Goal: Contribute content: Add original content to the website for others to see

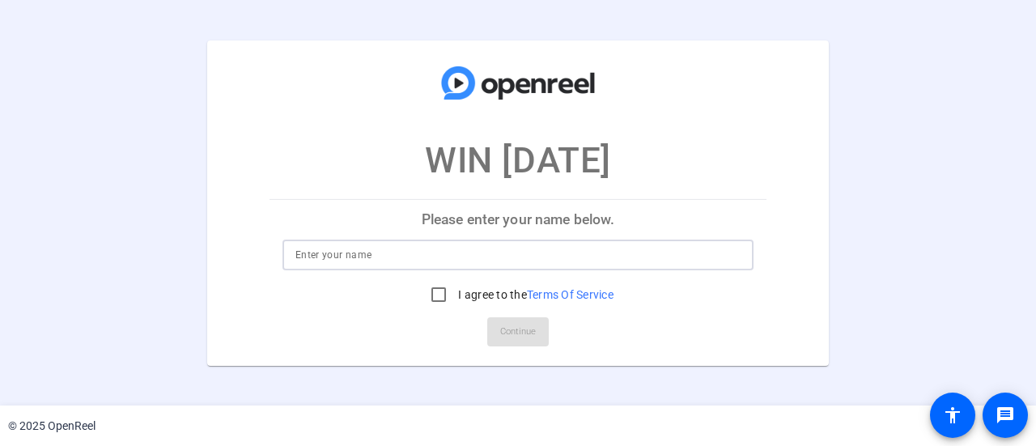
click at [373, 253] on input at bounding box center [518, 254] width 445 height 19
type input "Ruby Siman"
drag, startPoint x: 431, startPoint y: 276, endPoint x: 437, endPoint y: 301, distance: 25.9
click at [436, 296] on div at bounding box center [439, 295] width 32 height 32
click at [443, 297] on input "I agree to the Terms Of Service" at bounding box center [439, 295] width 32 height 32
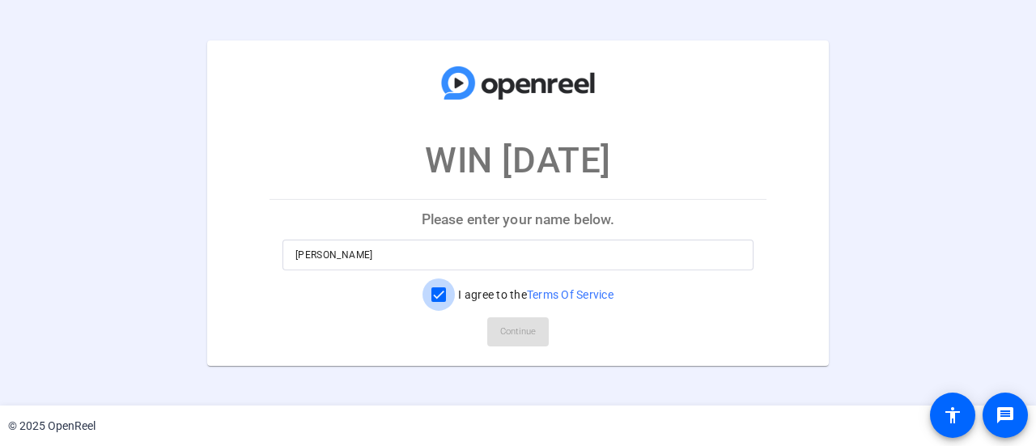
checkbox input "true"
click at [526, 332] on span "Continue" at bounding box center [518, 332] width 36 height 24
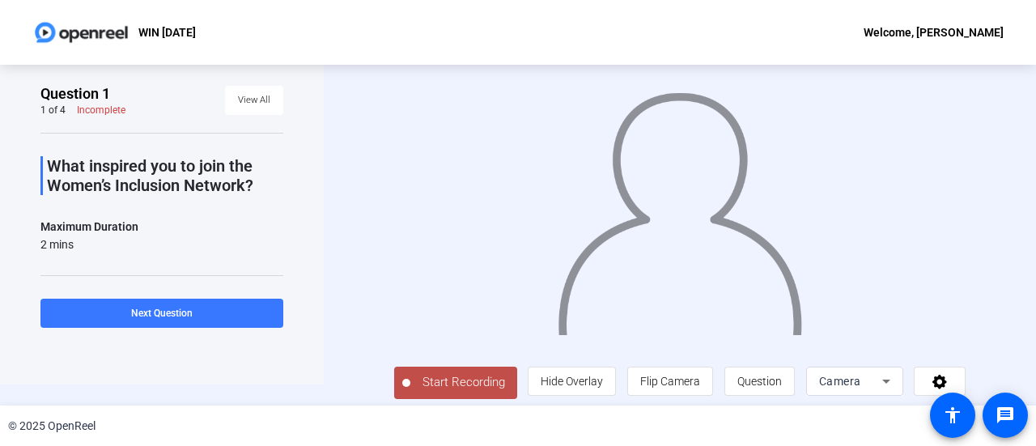
scroll to position [28, 0]
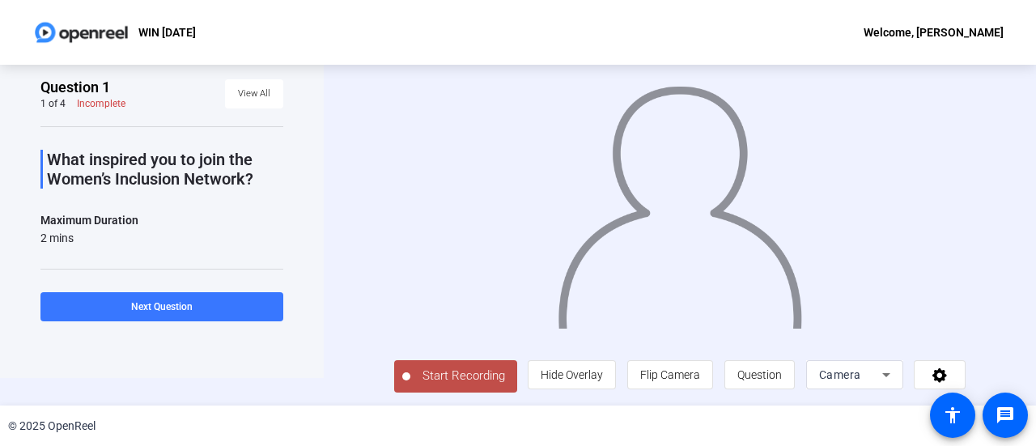
click at [461, 381] on span "Start Recording" at bounding box center [464, 376] width 107 height 19
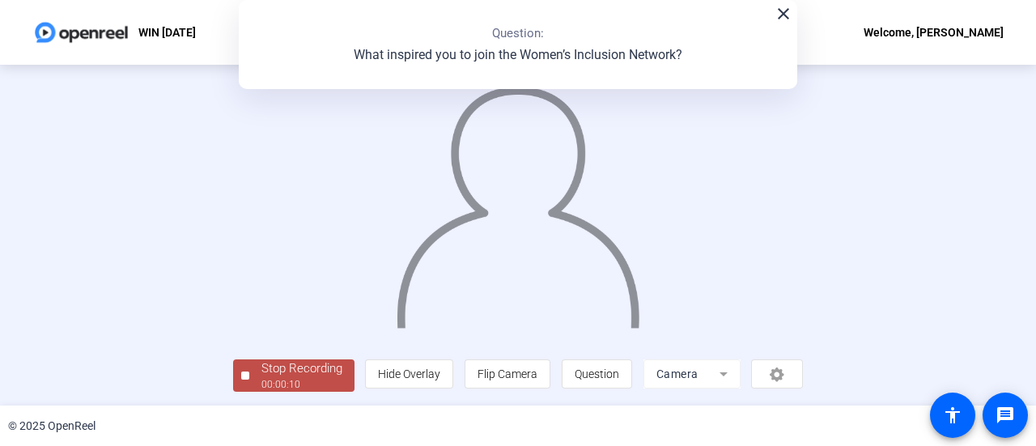
click at [296, 375] on div "Stop Recording" at bounding box center [302, 368] width 81 height 19
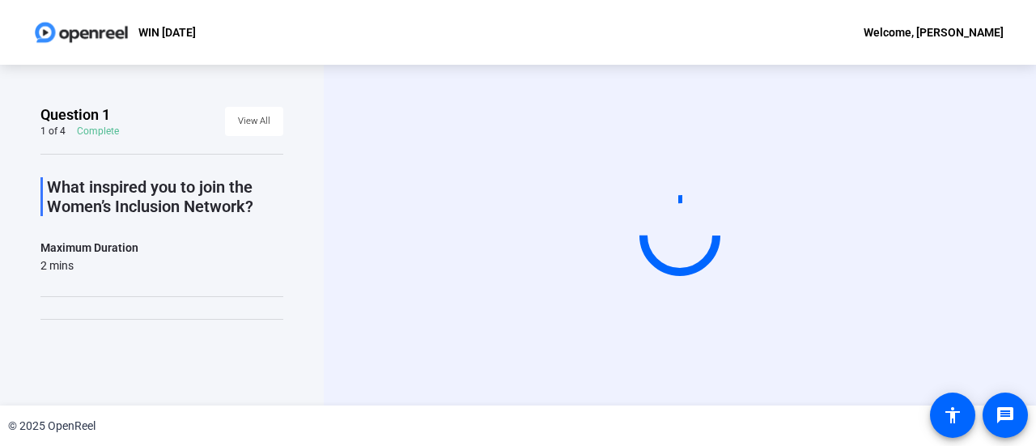
scroll to position [0, 0]
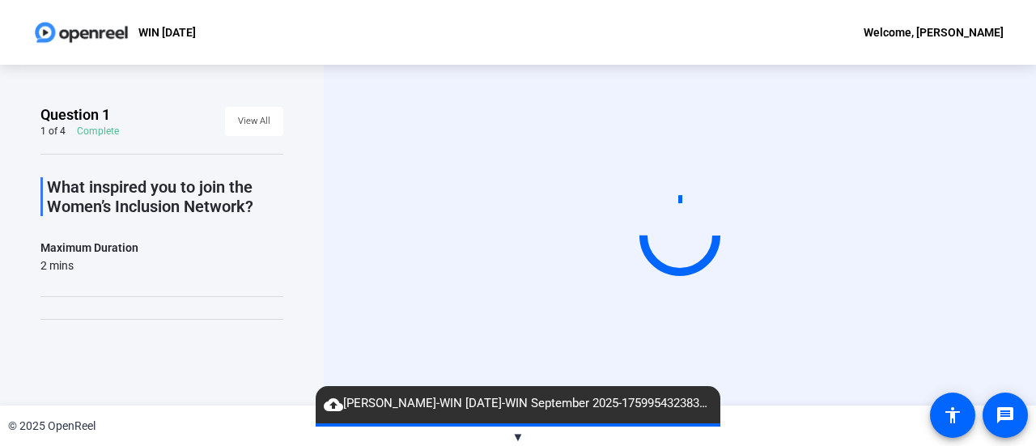
click at [954, 167] on div "Start Recording" at bounding box center [680, 235] width 606 height 137
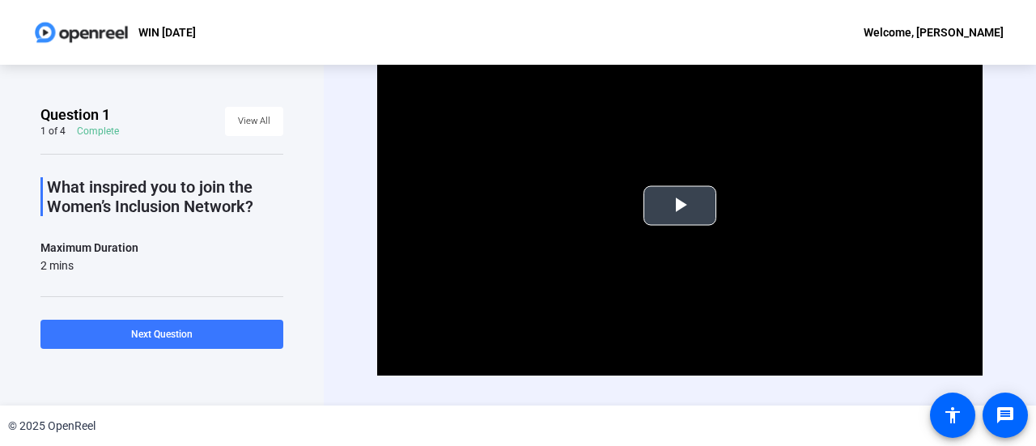
click at [680, 206] on span "Video Player" at bounding box center [680, 206] width 0 height 0
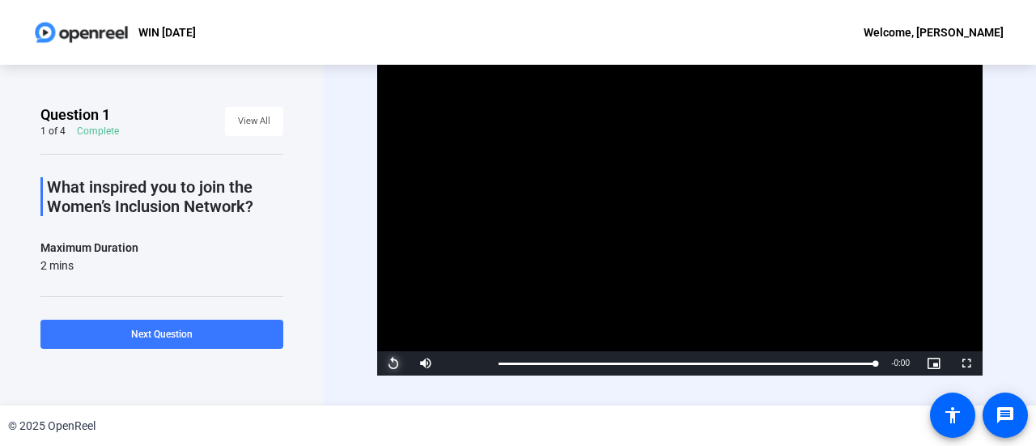
click at [389, 364] on span "Video Player" at bounding box center [393, 364] width 32 height 0
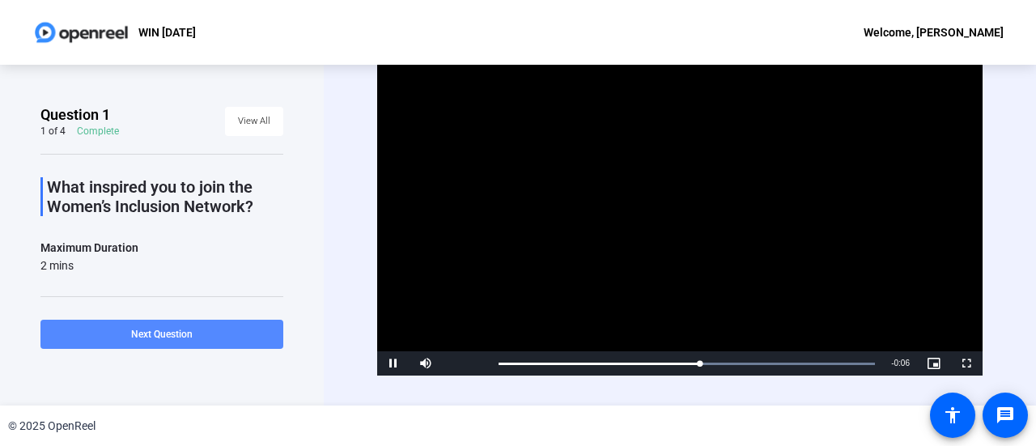
click at [213, 338] on span at bounding box center [161, 334] width 243 height 39
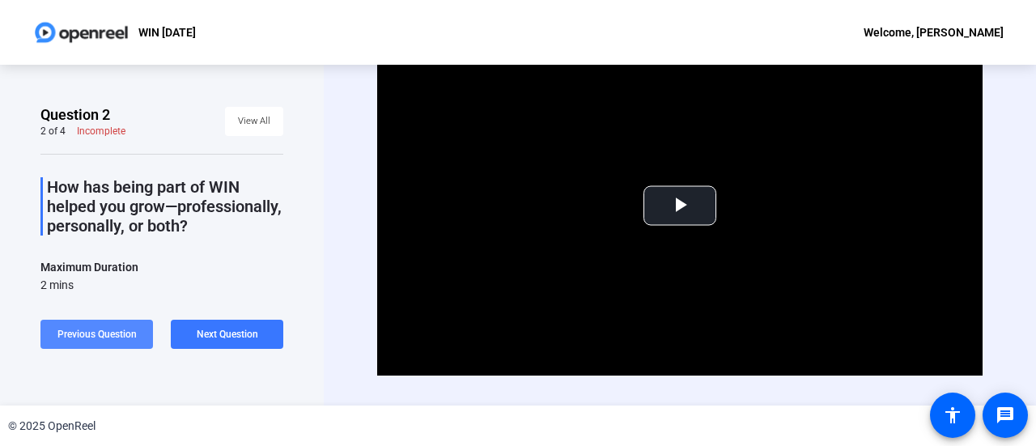
click at [121, 338] on span "Previous Question" at bounding box center [96, 334] width 79 height 11
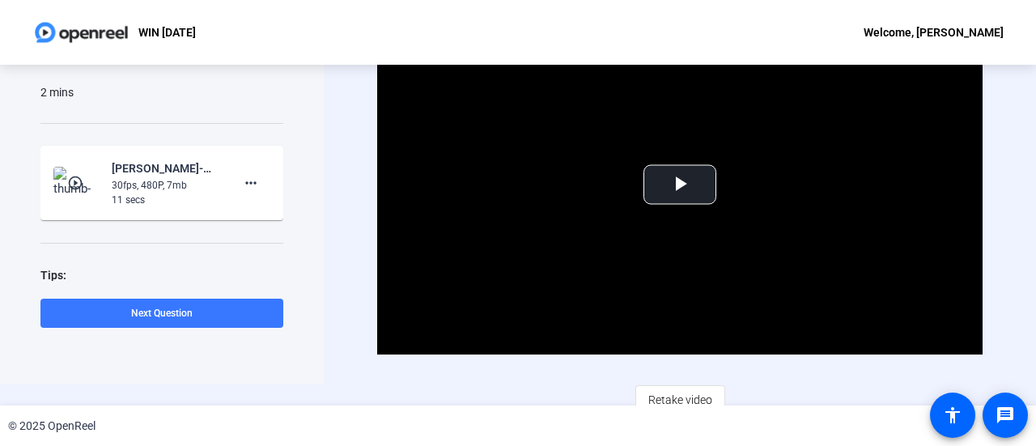
scroll to position [32, 0]
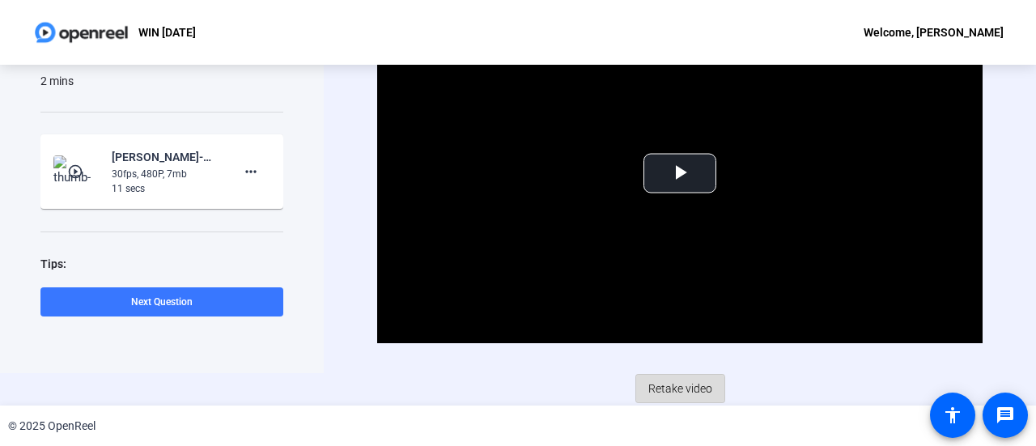
click at [663, 392] on span "Retake video" at bounding box center [681, 388] width 64 height 31
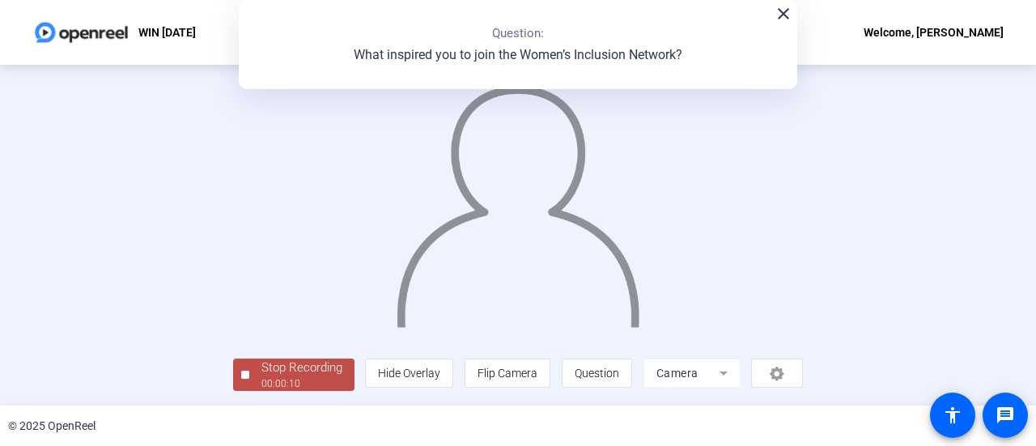
scroll to position [113, 0]
click at [262, 376] on div "Stop Recording" at bounding box center [302, 368] width 81 height 19
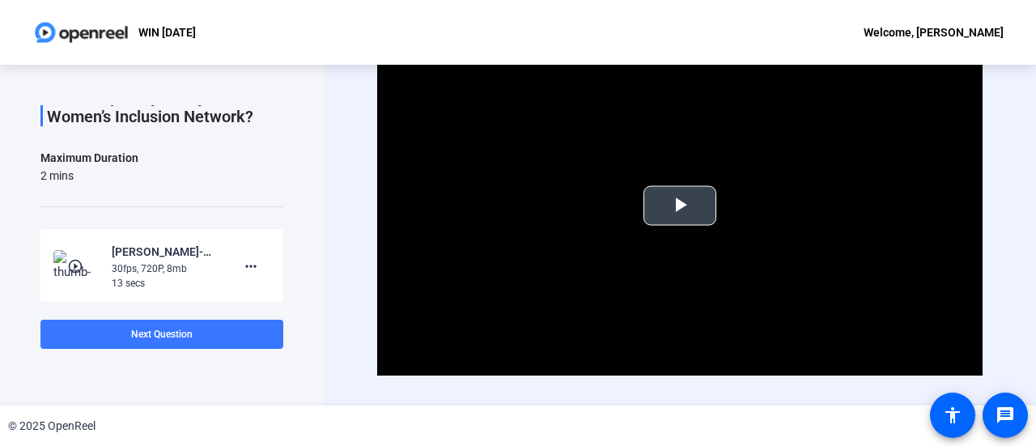
click at [680, 206] on span "Video Player" at bounding box center [680, 206] width 0 height 0
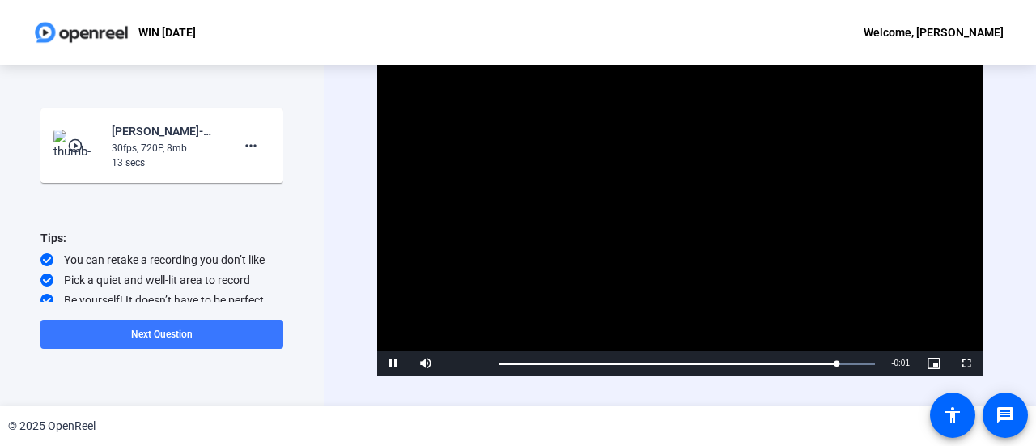
scroll to position [215, 0]
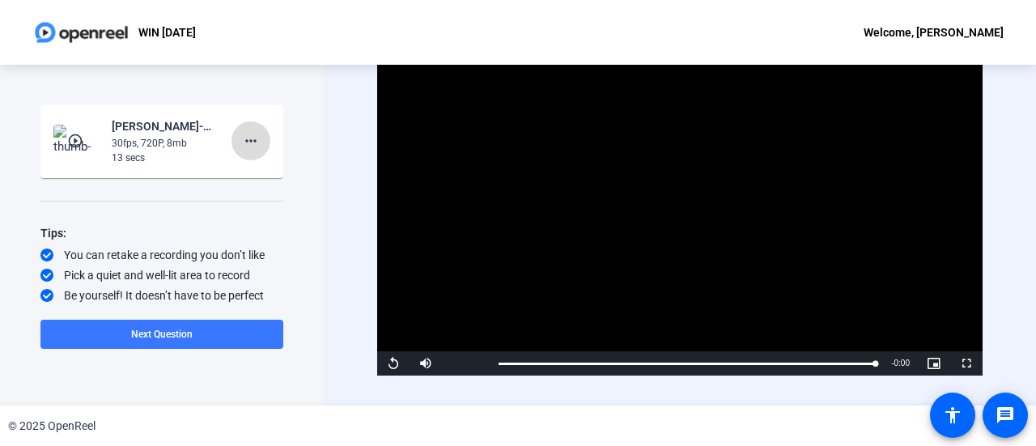
click at [241, 136] on mat-icon "more_horiz" at bounding box center [250, 140] width 19 height 19
drag, startPoint x: 274, startPoint y: 167, endPoint x: 272, endPoint y: 199, distance: 32.4
click at [272, 199] on div "Delete clip Retake Add Notes" at bounding box center [268, 194] width 91 height 61
click at [254, 143] on span at bounding box center [251, 140] width 39 height 39
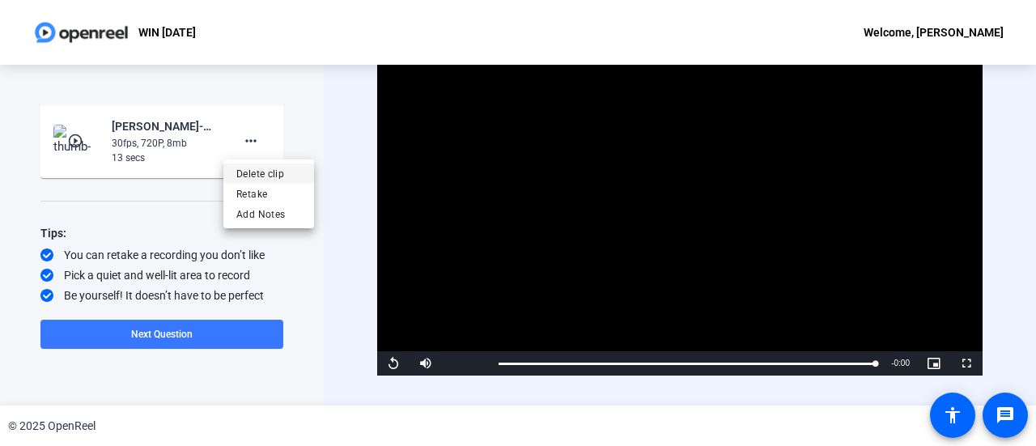
click at [257, 176] on span "Delete clip" at bounding box center [268, 173] width 65 height 19
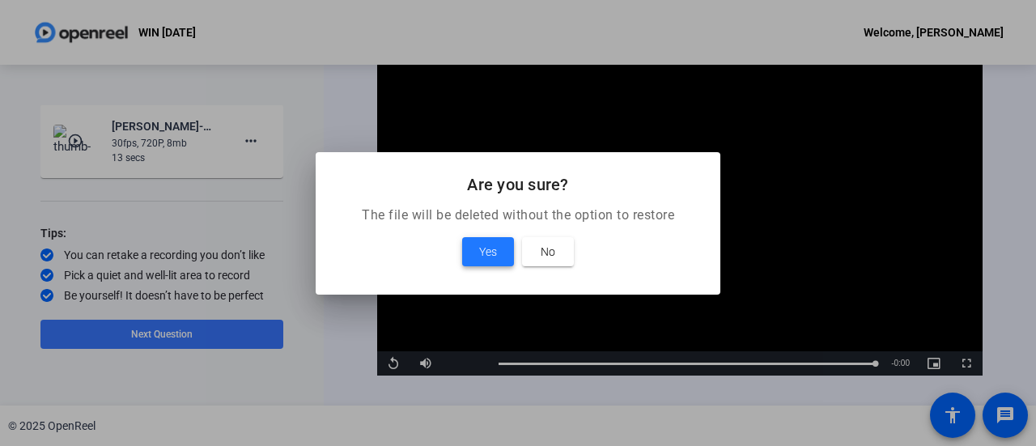
click at [491, 250] on span "Yes" at bounding box center [488, 251] width 18 height 19
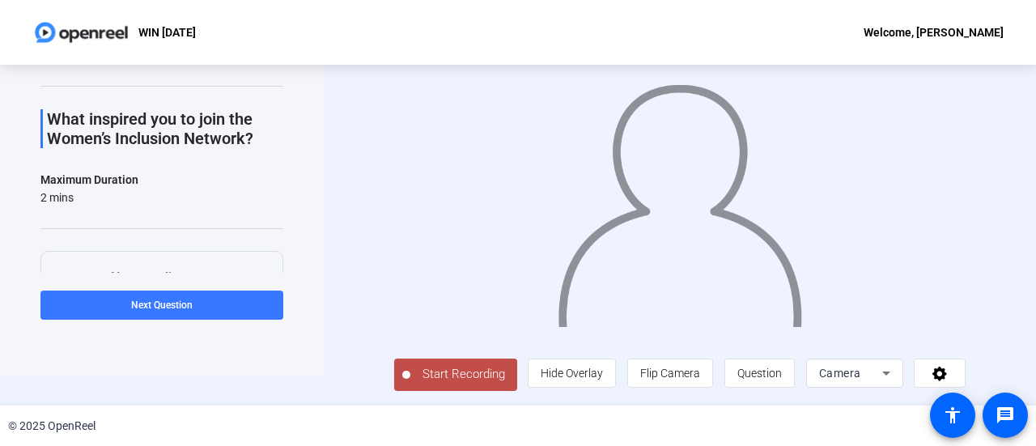
scroll to position [36, 0]
click at [776, 375] on span "Question" at bounding box center [760, 373] width 45 height 13
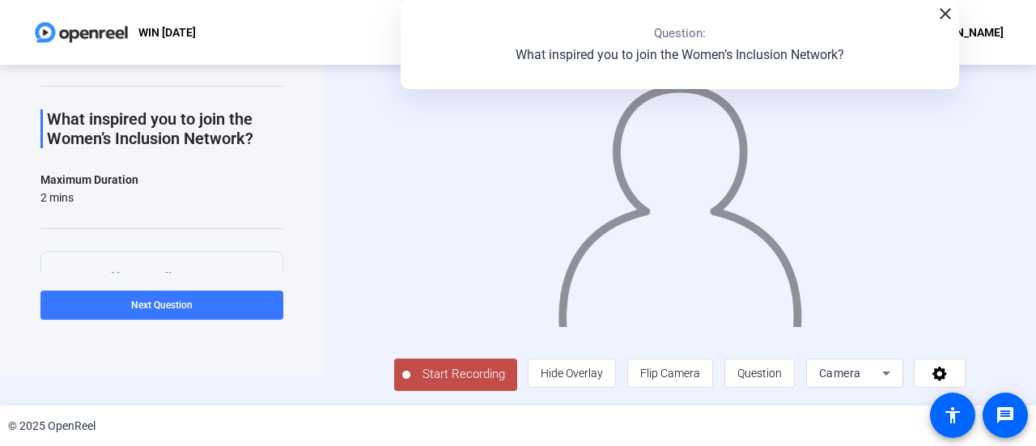
drag, startPoint x: 450, startPoint y: 371, endPoint x: 460, endPoint y: 372, distance: 9.7
click at [460, 372] on span "Start Recording" at bounding box center [464, 374] width 107 height 19
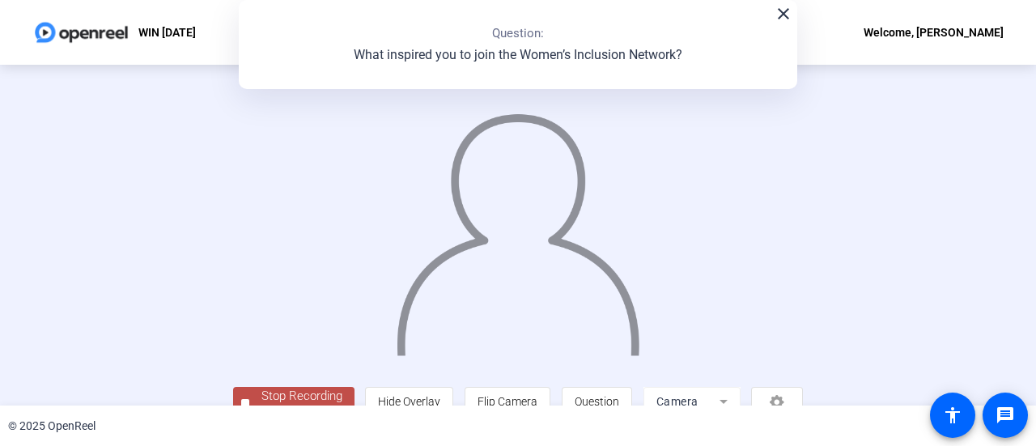
click at [785, 15] on mat-icon "close" at bounding box center [783, 13] width 19 height 19
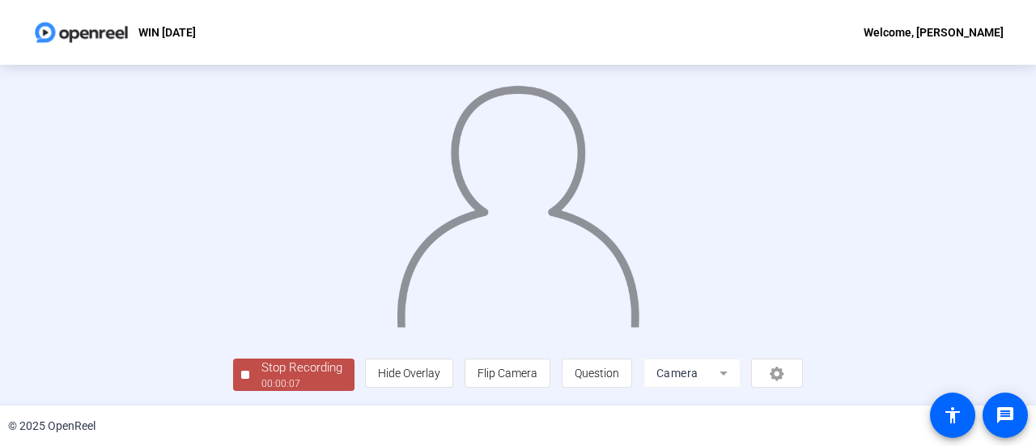
scroll to position [113, 0]
click at [262, 372] on div "Stop Recording" at bounding box center [302, 368] width 81 height 19
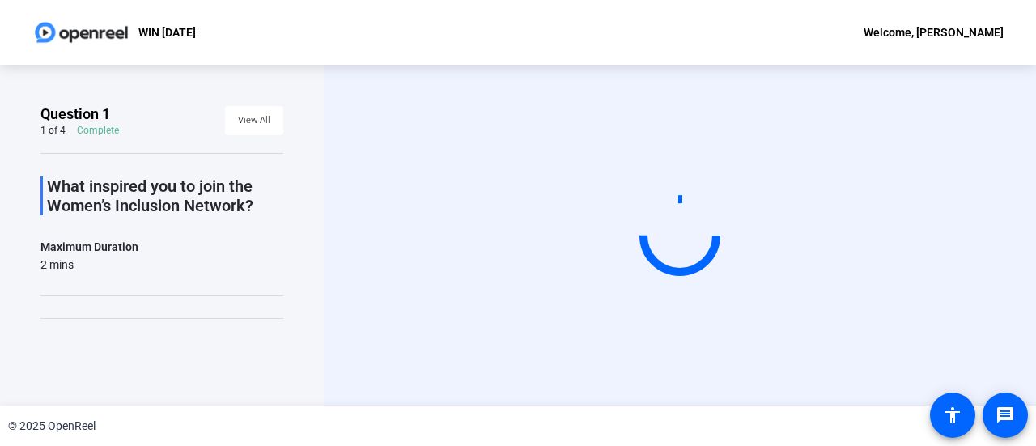
scroll to position [0, 0]
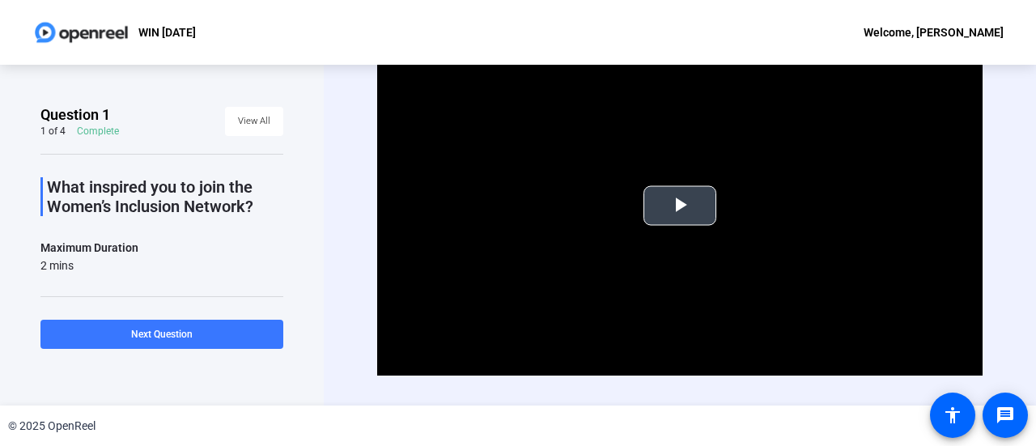
click at [680, 206] on span "Video Player" at bounding box center [680, 206] width 0 height 0
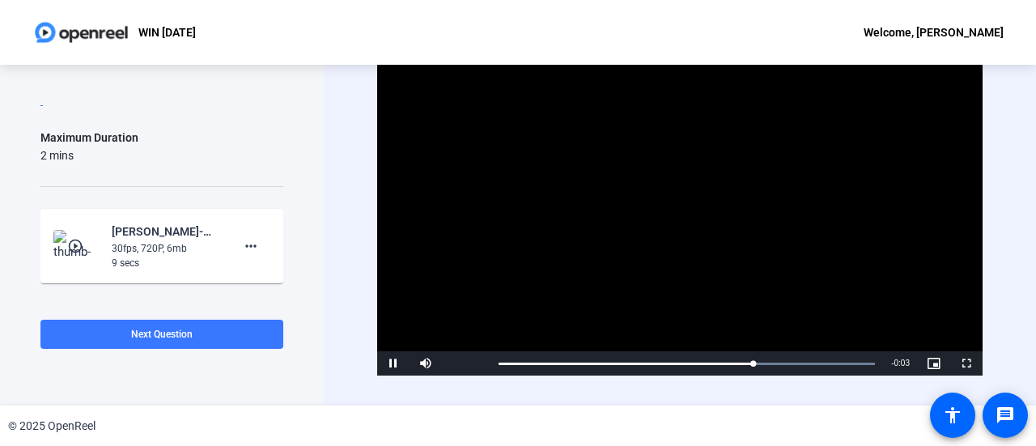
scroll to position [162, 0]
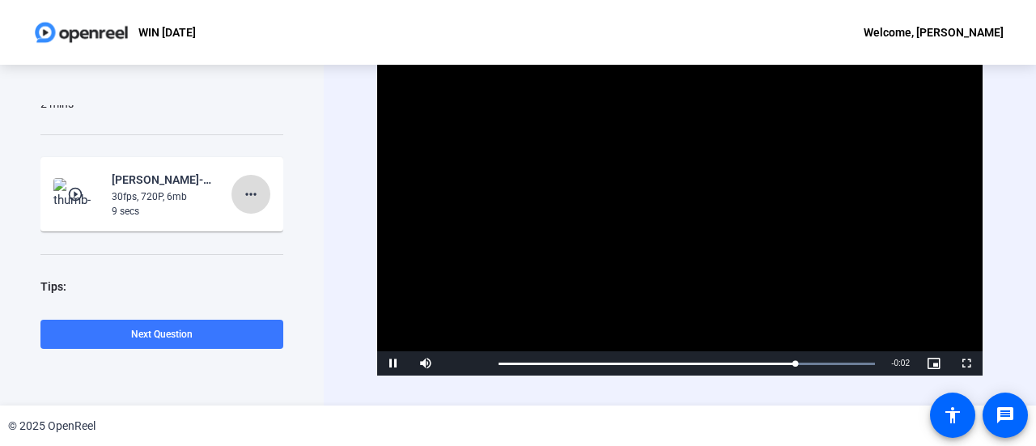
click at [242, 191] on mat-icon "more_horiz" at bounding box center [250, 194] width 19 height 19
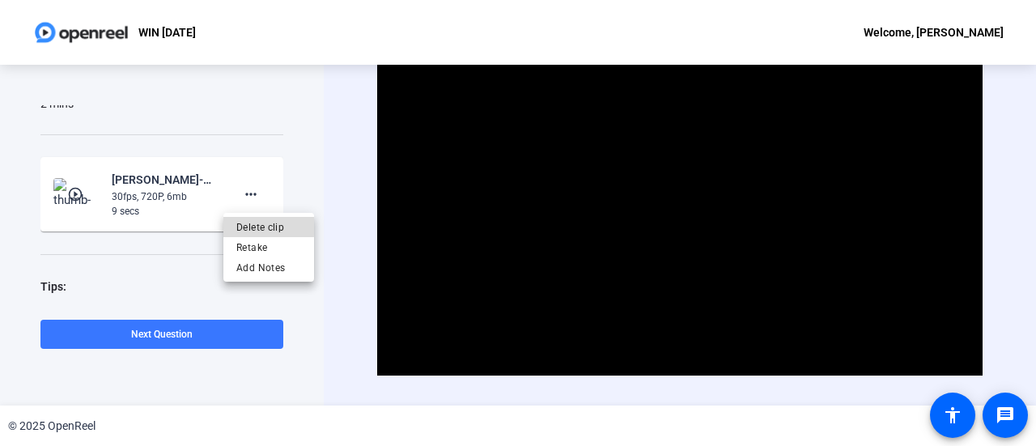
click at [241, 226] on span "Delete clip" at bounding box center [268, 227] width 65 height 19
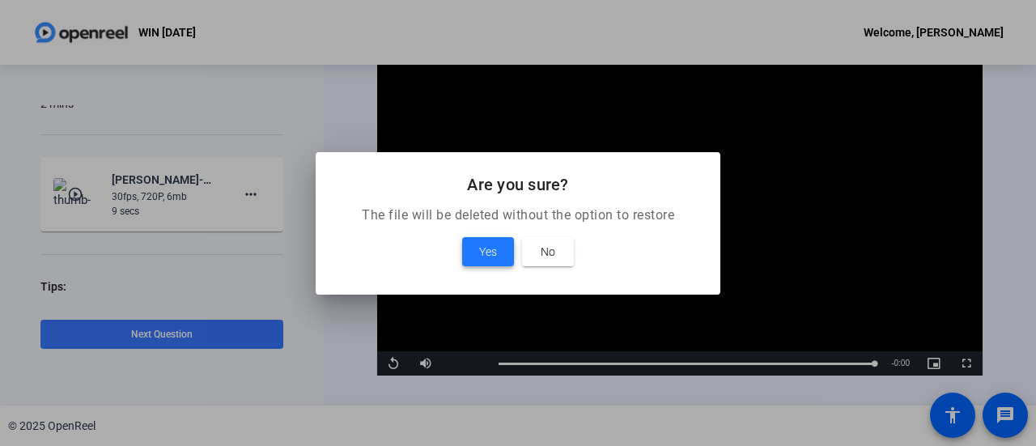
click at [491, 249] on span "Yes" at bounding box center [488, 251] width 18 height 19
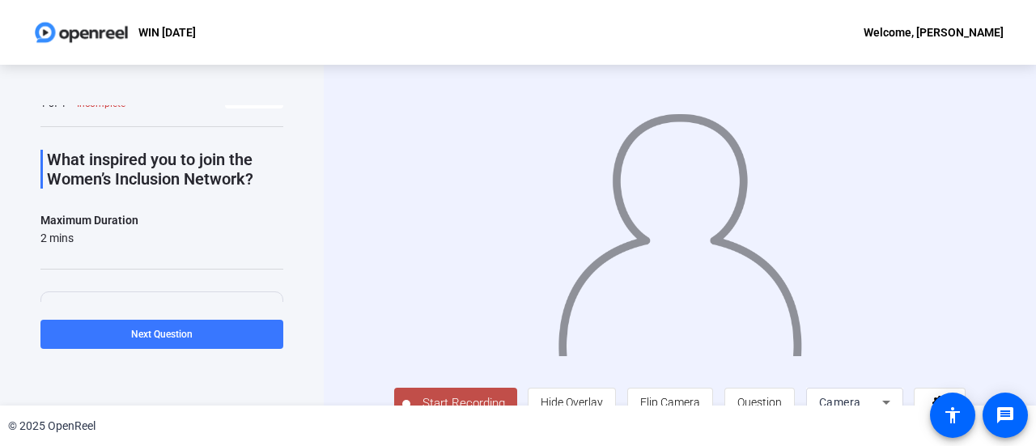
scroll to position [36, 0]
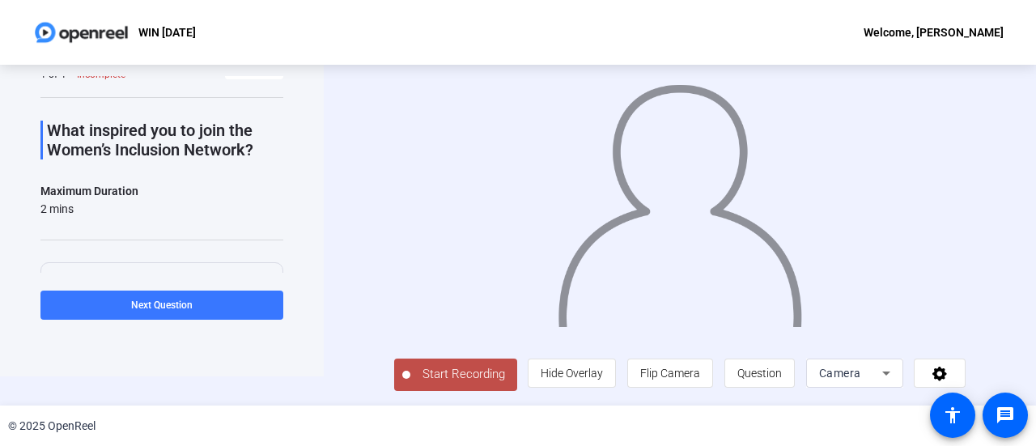
click at [442, 376] on span "Start Recording" at bounding box center [464, 374] width 107 height 19
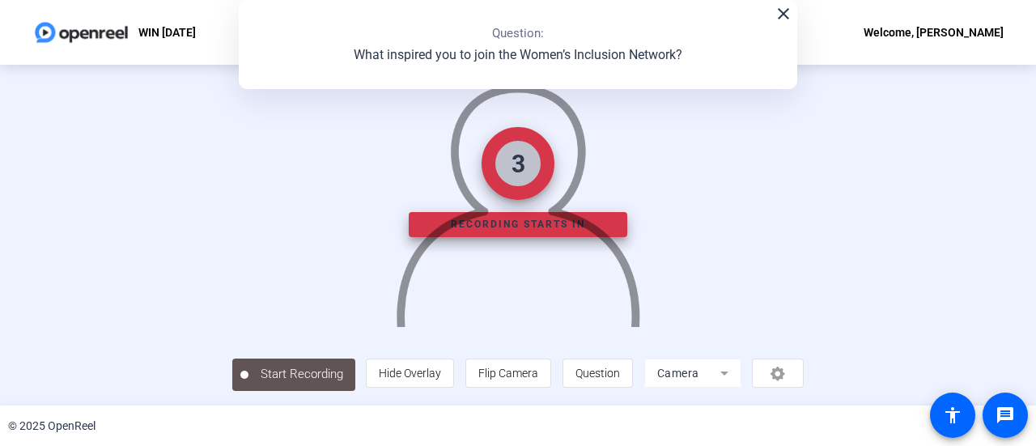
scroll to position [0, 0]
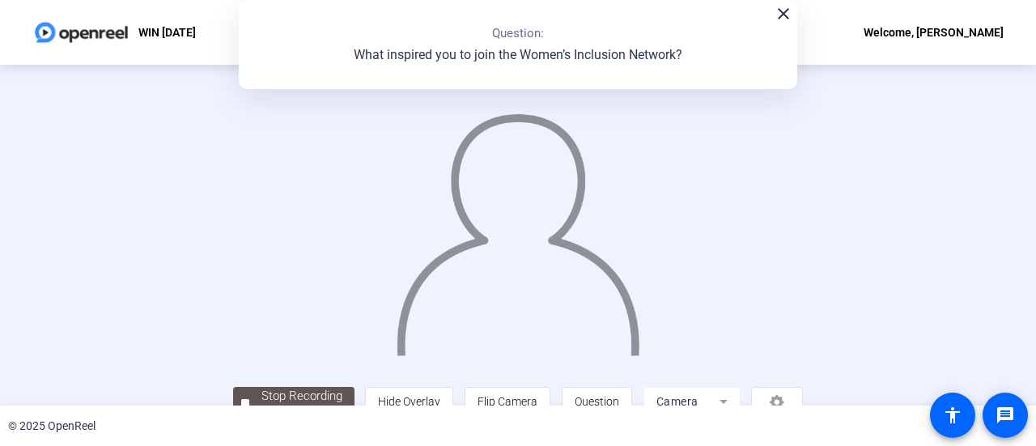
click at [510, 237] on img at bounding box center [518, 227] width 247 height 257
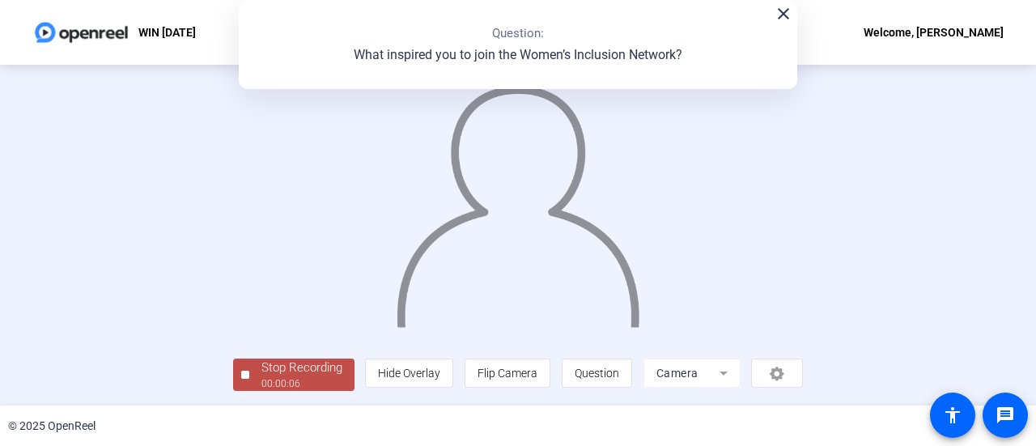
scroll to position [113, 0]
click at [262, 376] on div "00:00:06" at bounding box center [302, 383] width 81 height 15
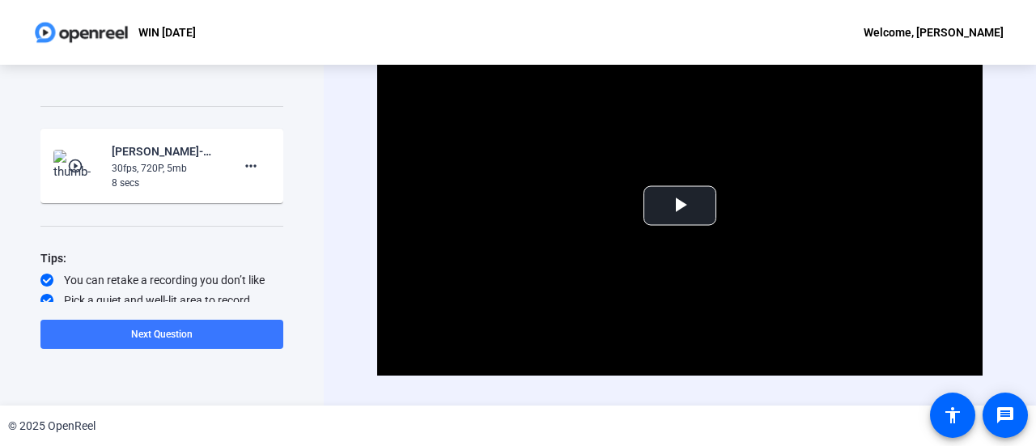
scroll to position [215, 0]
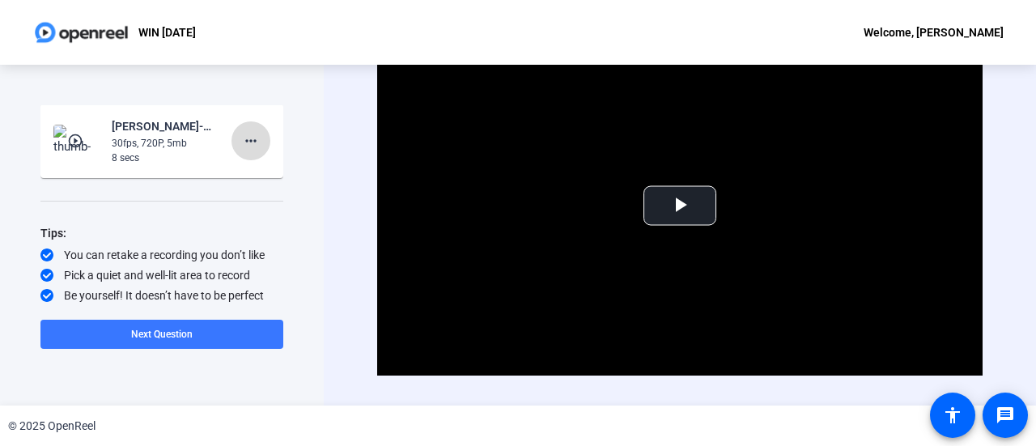
click at [252, 143] on mat-icon "more_horiz" at bounding box center [250, 140] width 19 height 19
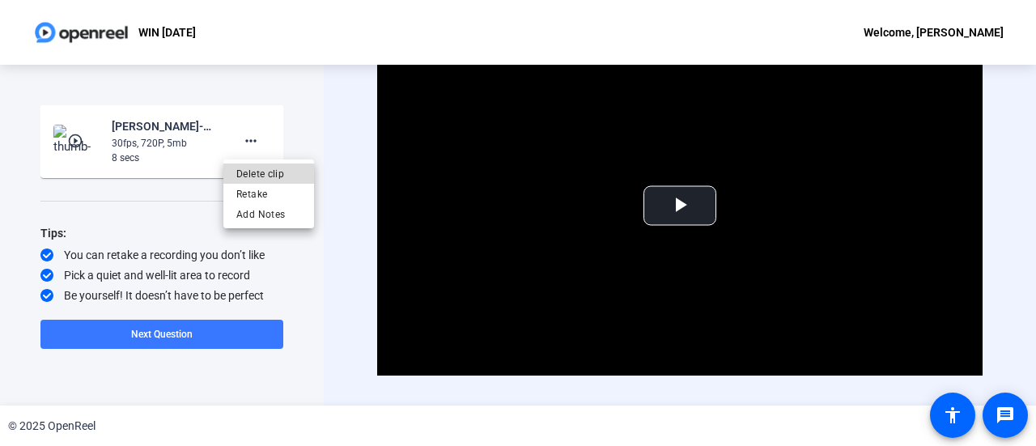
click at [245, 180] on span "Delete clip" at bounding box center [268, 173] width 65 height 19
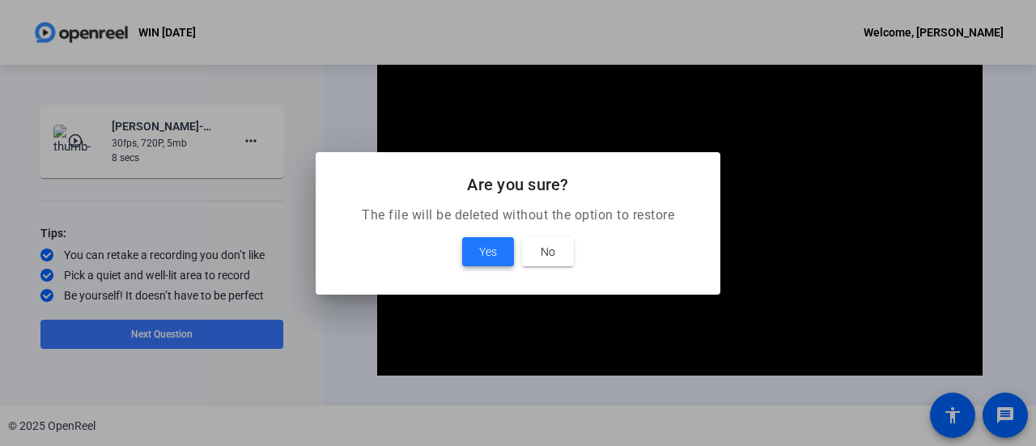
click at [481, 249] on span "Yes" at bounding box center [488, 251] width 18 height 19
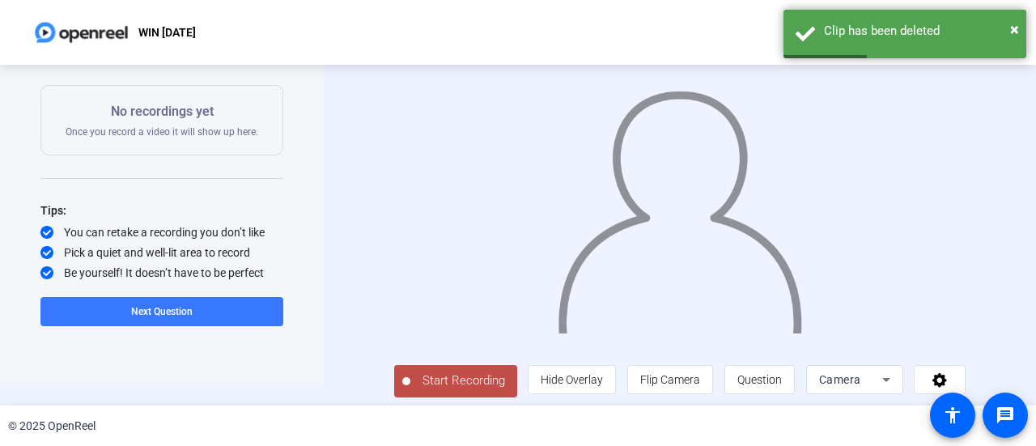
scroll to position [36, 0]
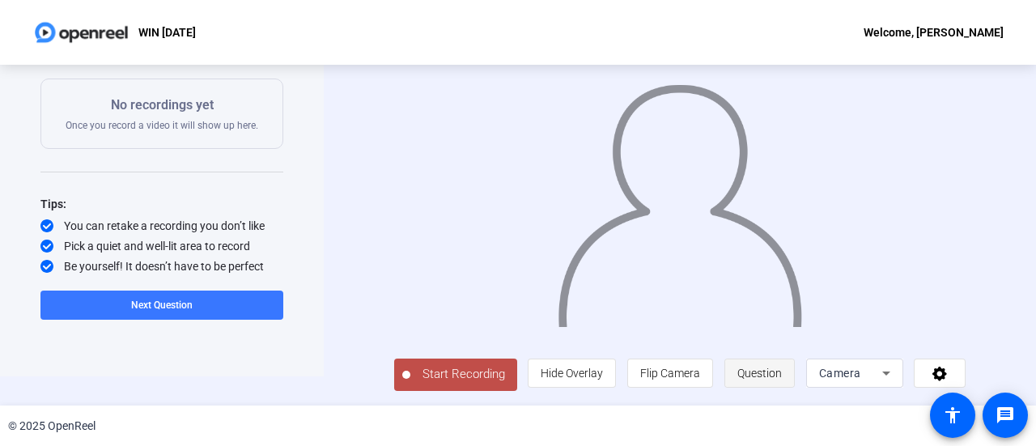
click at [776, 370] on span "Question" at bounding box center [760, 373] width 45 height 13
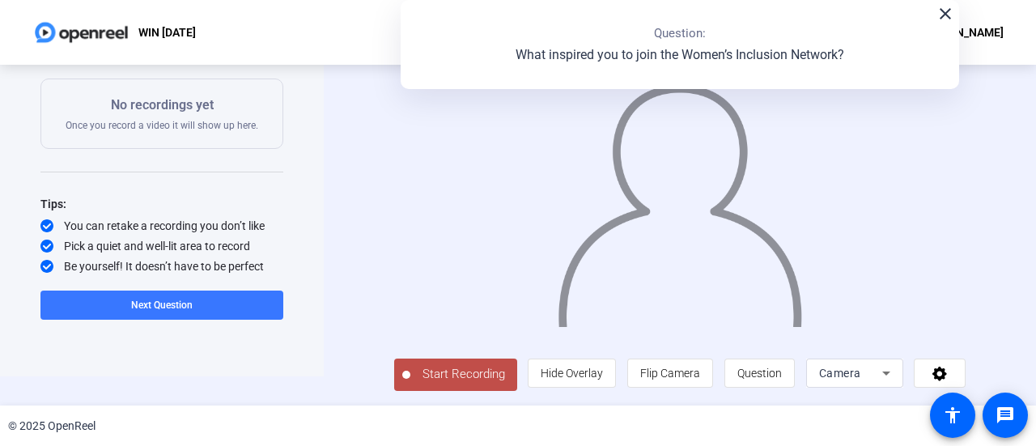
click at [429, 377] on span "Start Recording" at bounding box center [464, 374] width 107 height 19
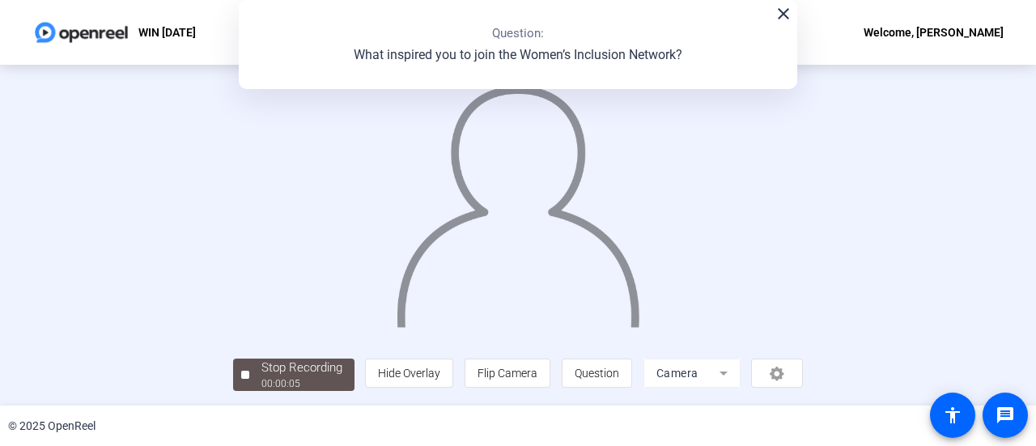
scroll to position [113, 0]
click at [262, 384] on div "00:00:11" at bounding box center [302, 383] width 81 height 15
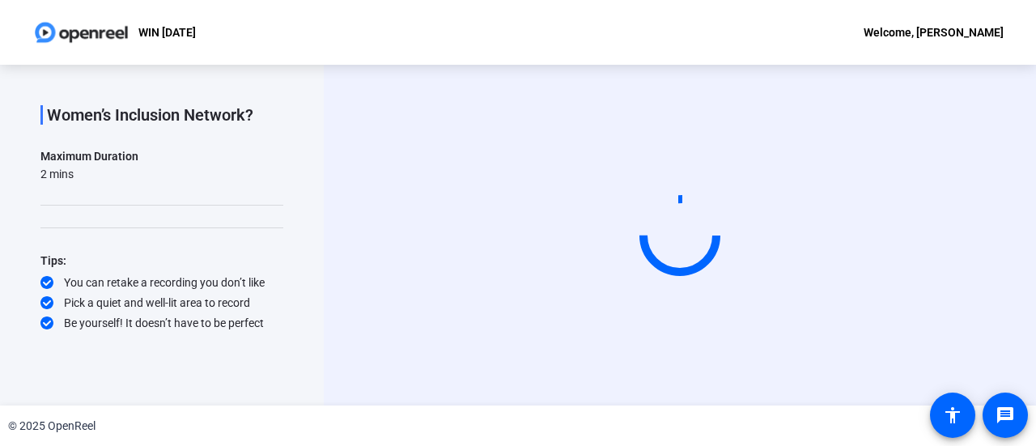
scroll to position [0, 0]
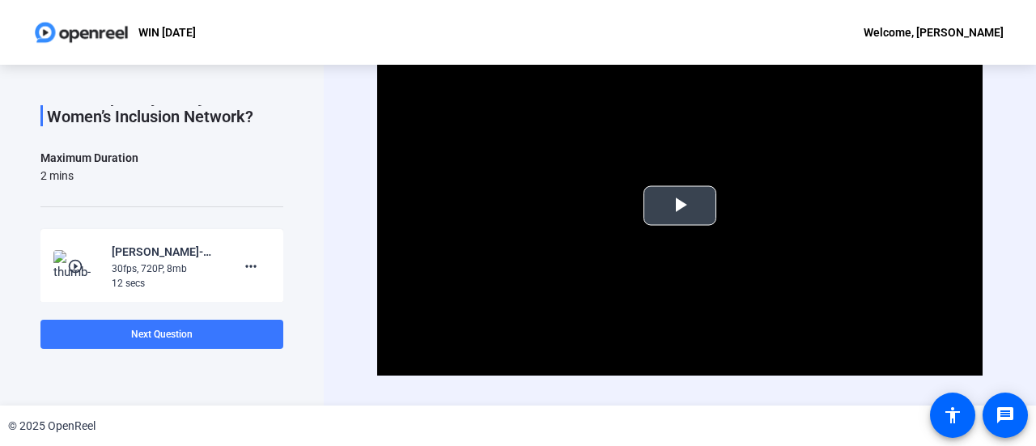
click at [680, 206] on span "Video Player" at bounding box center [680, 206] width 0 height 0
click at [241, 268] on mat-icon "more_horiz" at bounding box center [250, 266] width 19 height 19
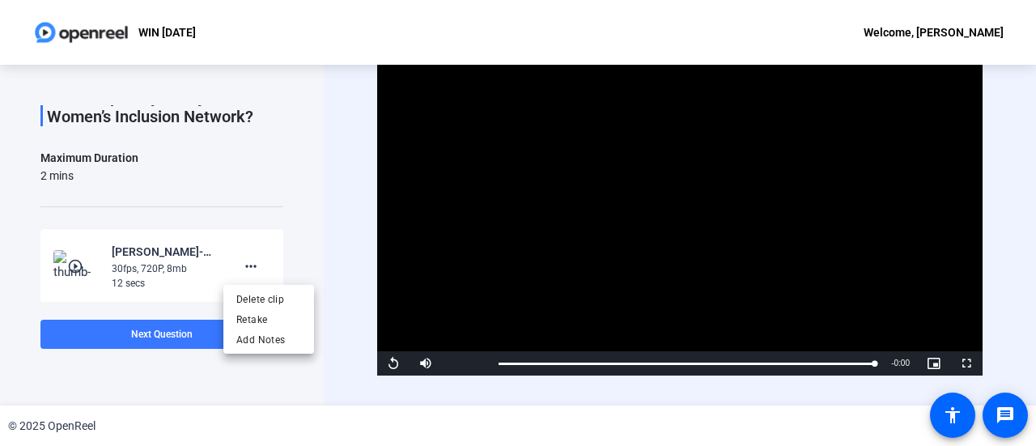
click at [243, 302] on div "Delete clip Retake Add Notes" at bounding box center [268, 319] width 91 height 61
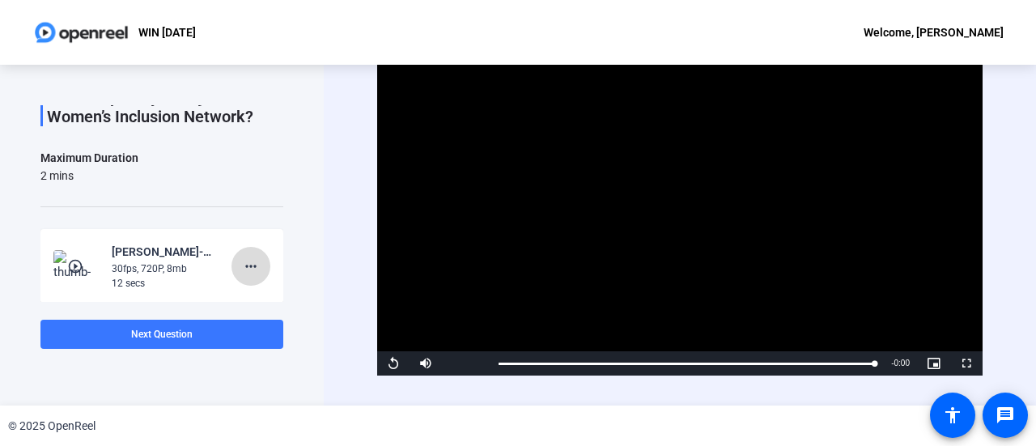
click at [245, 262] on mat-icon "more_horiz" at bounding box center [250, 266] width 19 height 19
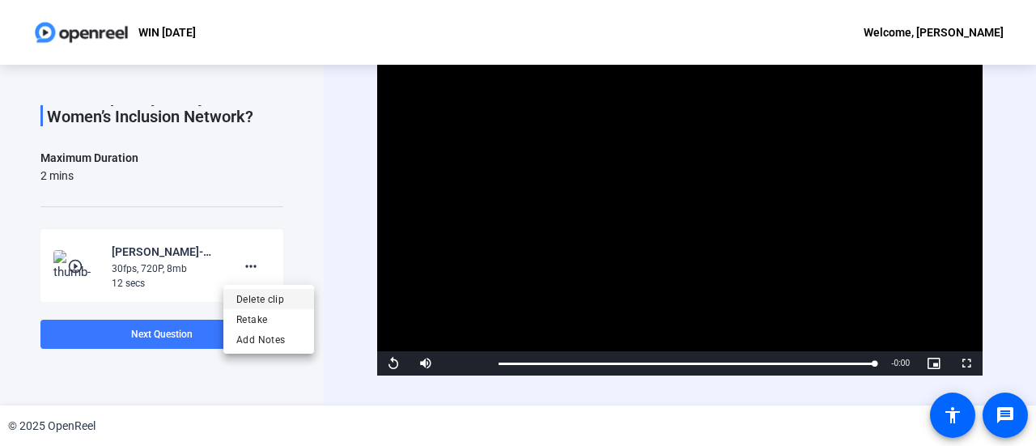
click at [251, 297] on span "Delete clip" at bounding box center [268, 299] width 65 height 19
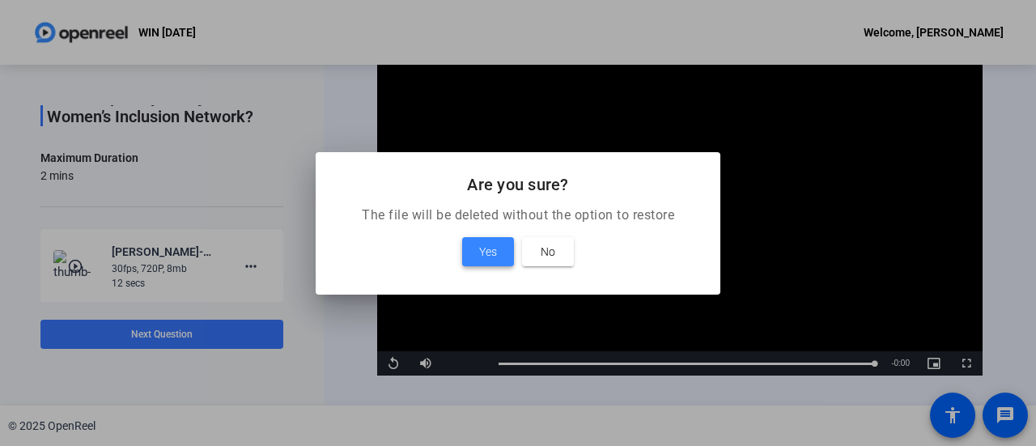
click at [490, 257] on span "Yes" at bounding box center [488, 251] width 18 height 19
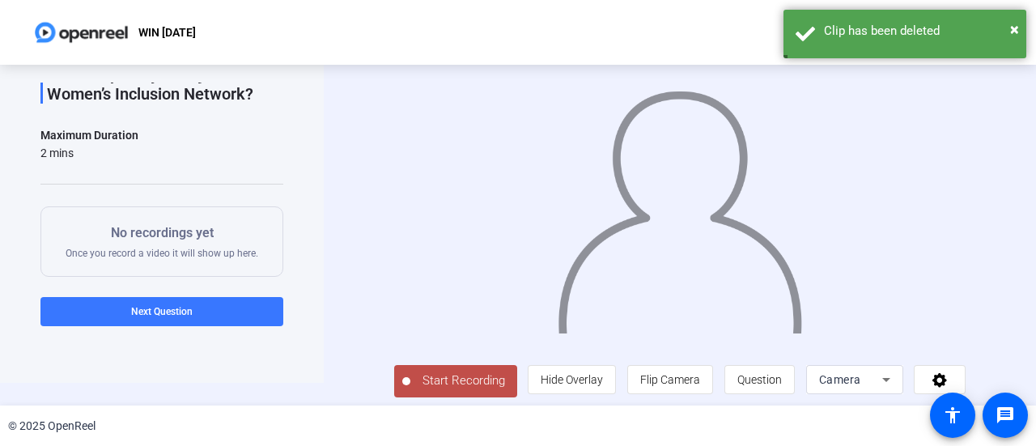
scroll to position [36, 0]
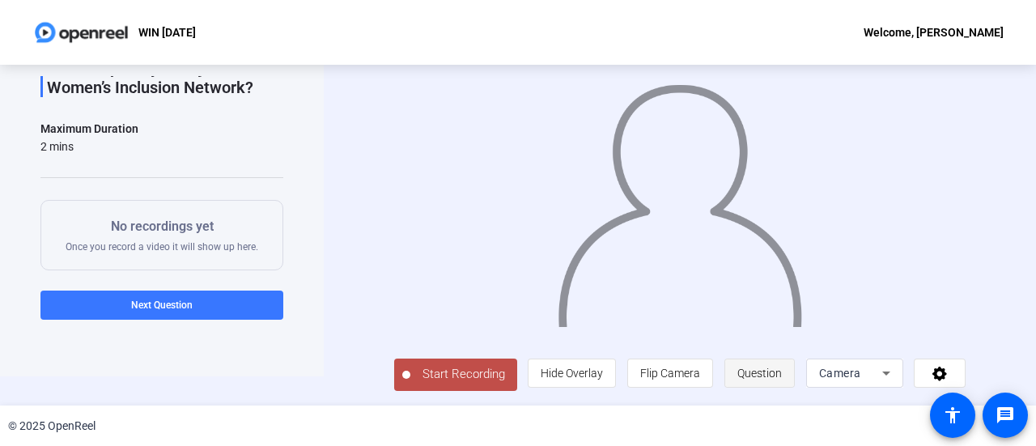
click at [782, 384] on span "Question" at bounding box center [760, 373] width 45 height 31
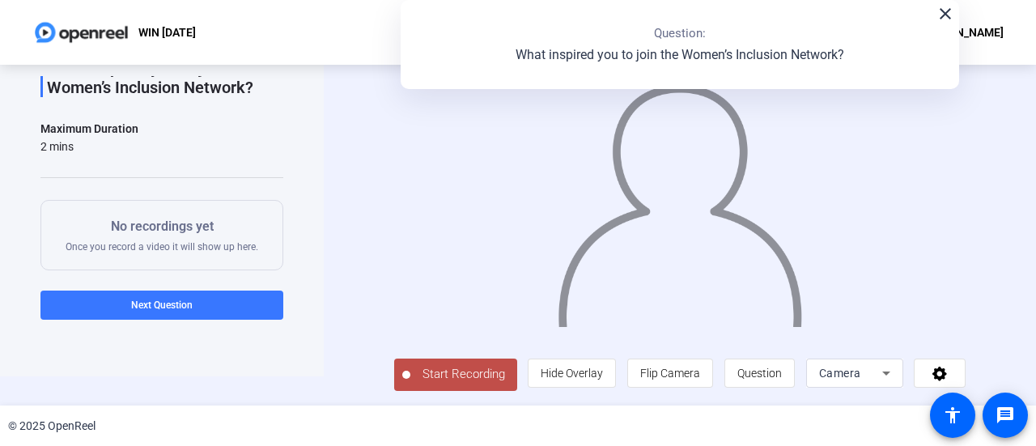
click at [436, 379] on span "Start Recording" at bounding box center [464, 374] width 107 height 19
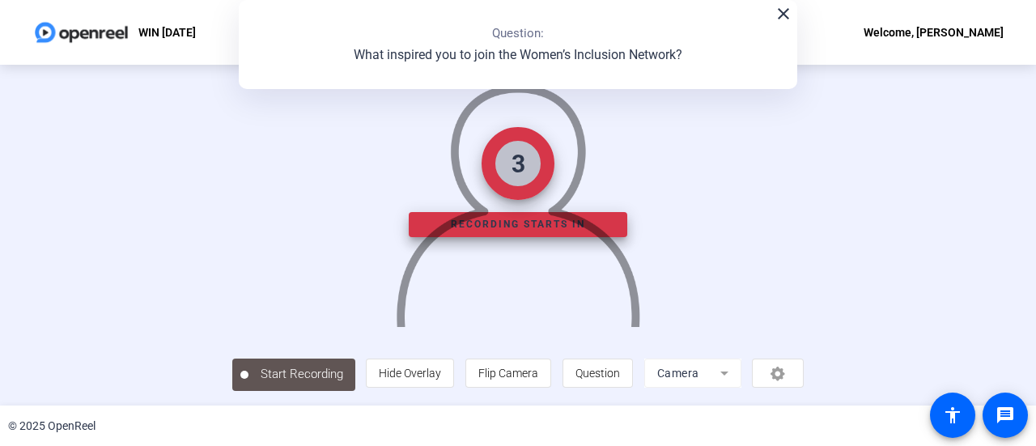
scroll to position [0, 0]
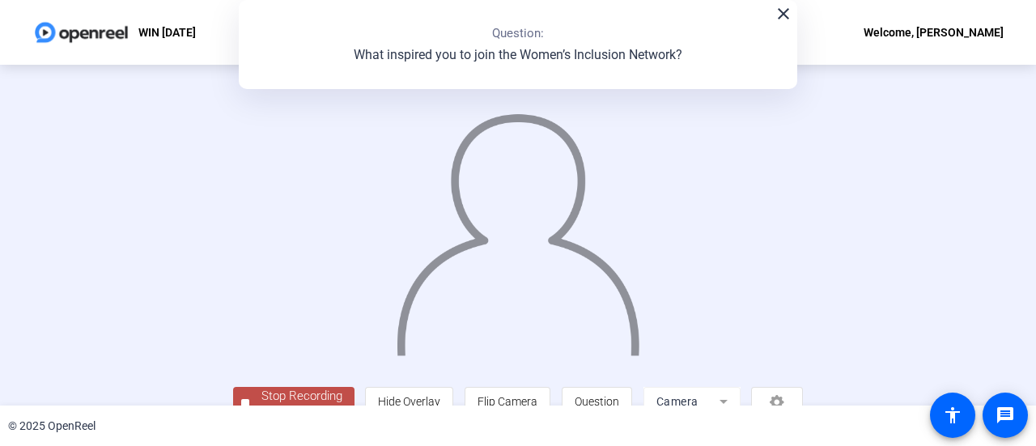
click at [998, 289] on div "Stop Recording 00:00:07 person Hide Overlay flip Flip Camera question_mark Ques…" at bounding box center [518, 235] width 1036 height 341
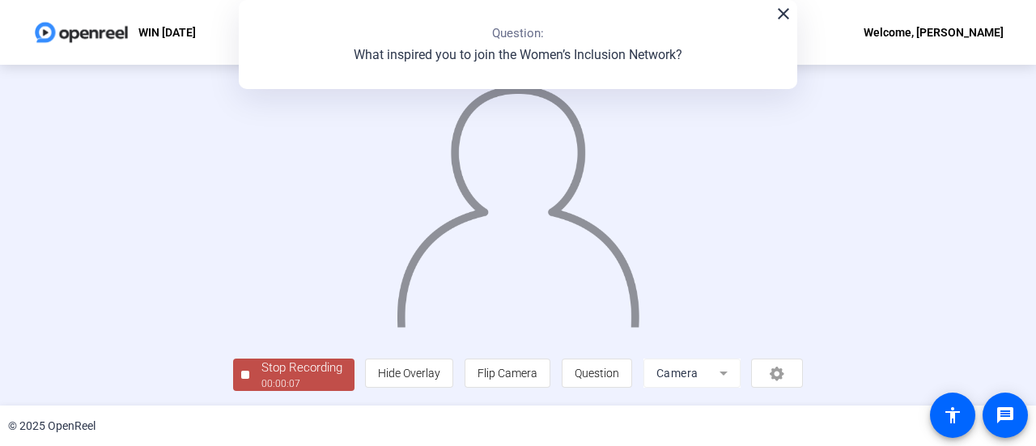
scroll to position [113, 0]
click at [262, 368] on div "Stop Recording" at bounding box center [302, 368] width 81 height 19
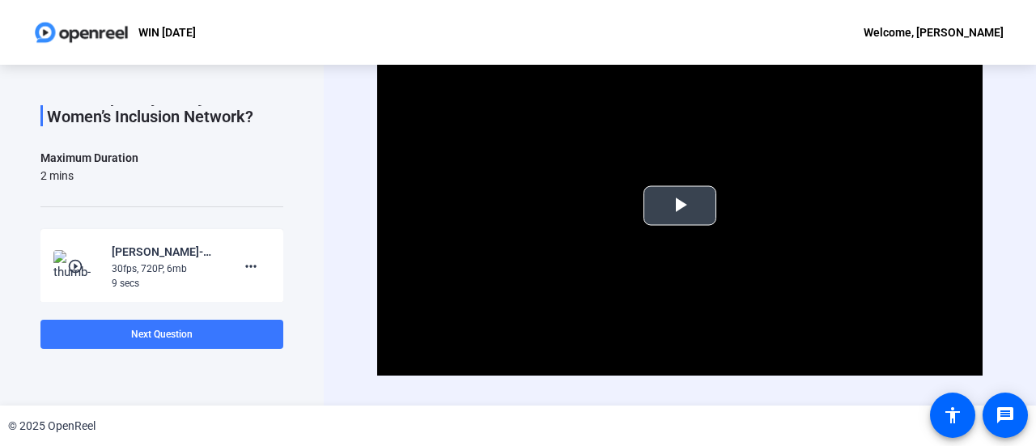
click at [680, 206] on span "Video Player" at bounding box center [680, 206] width 0 height 0
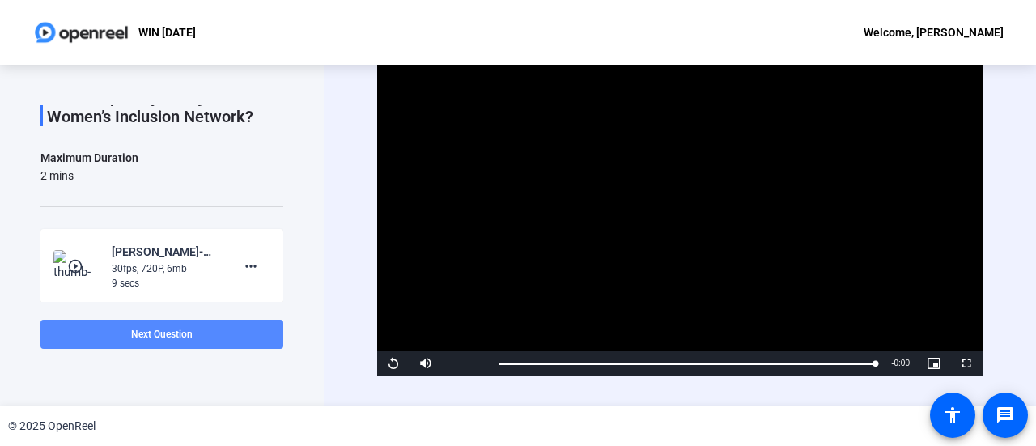
click at [209, 341] on span at bounding box center [161, 334] width 243 height 39
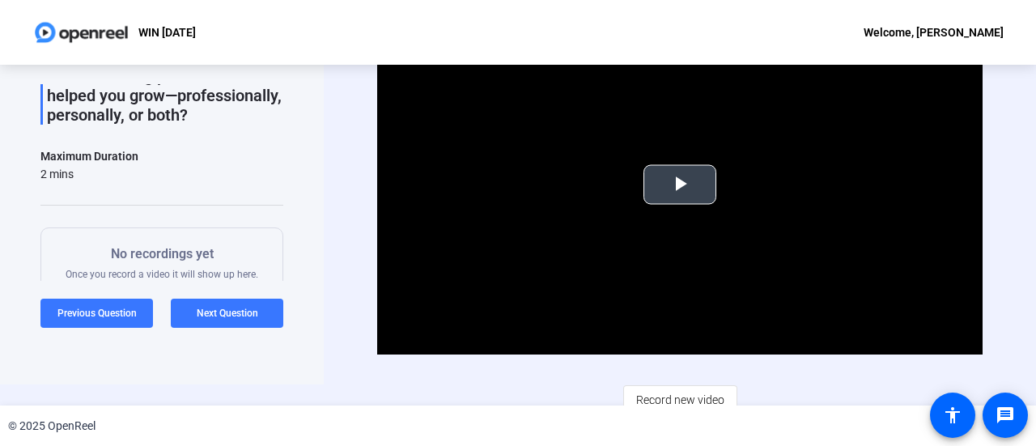
scroll to position [32, 0]
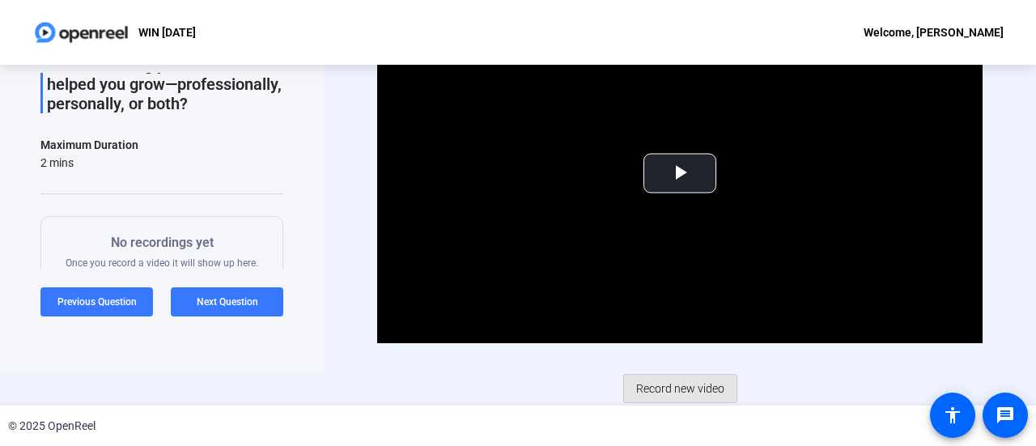
click at [700, 385] on span "Record new video" at bounding box center [680, 388] width 88 height 31
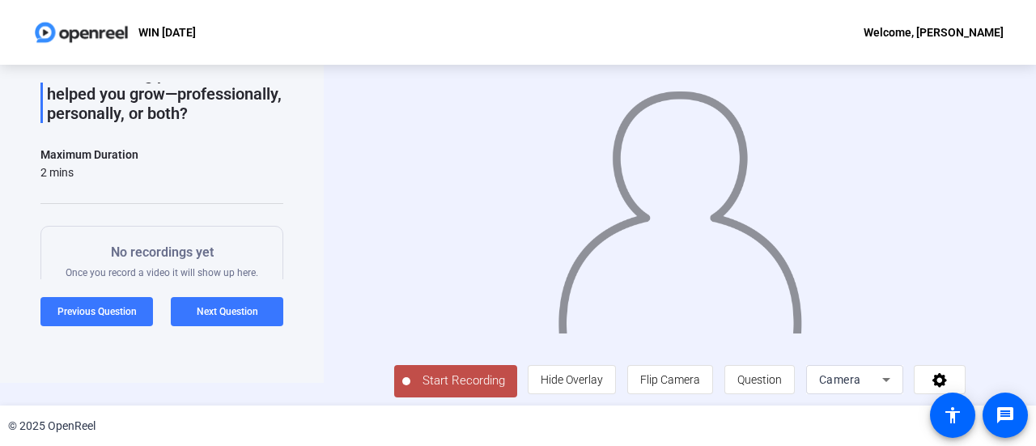
scroll to position [36, 0]
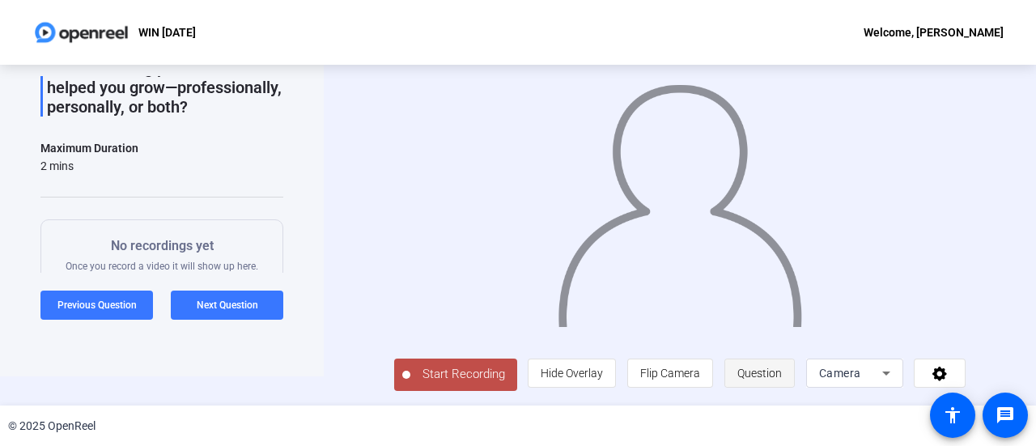
click at [771, 380] on span "Question" at bounding box center [760, 373] width 45 height 13
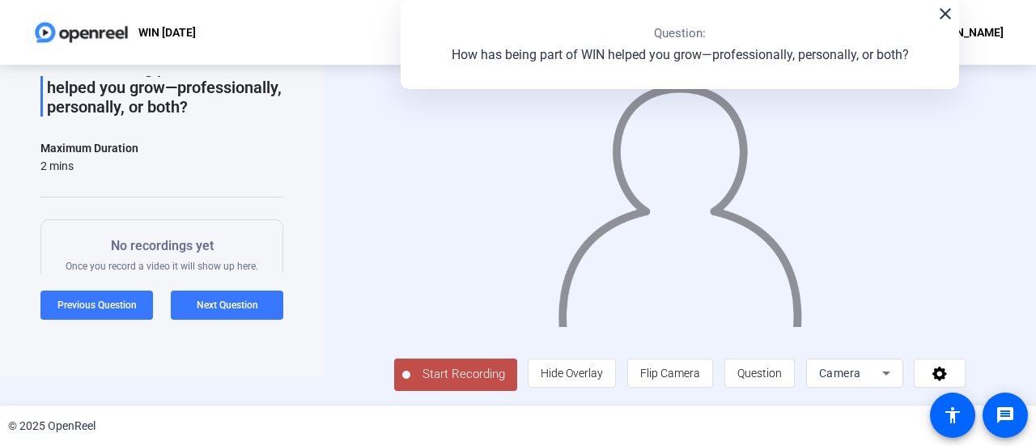
click at [461, 378] on span "Start Recording" at bounding box center [464, 374] width 107 height 19
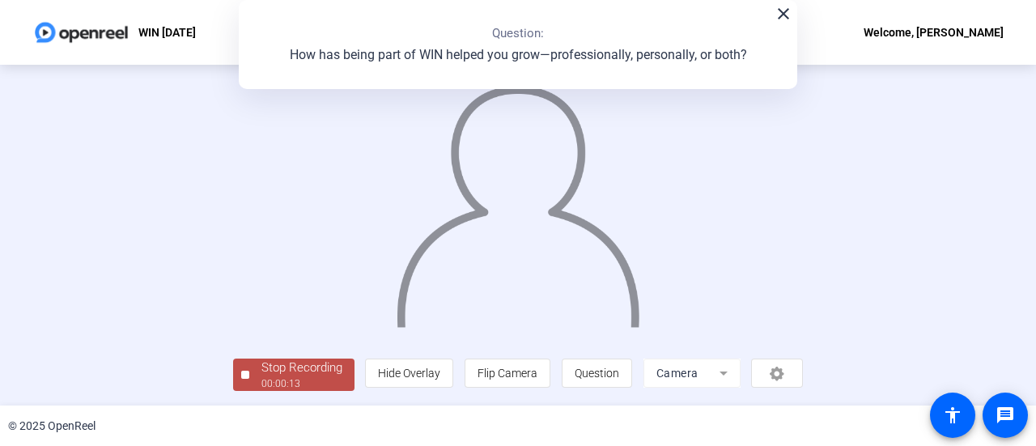
scroll to position [113, 0]
click at [262, 379] on div "00:00:14" at bounding box center [302, 383] width 81 height 15
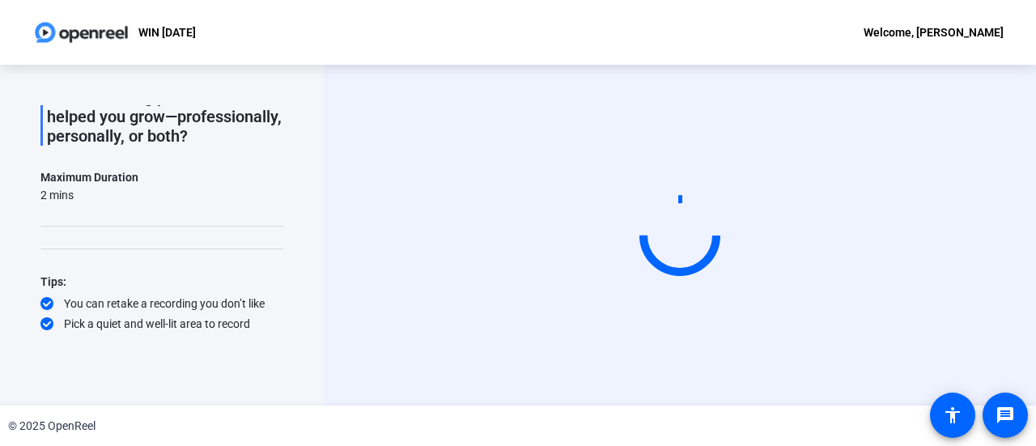
scroll to position [0, 0]
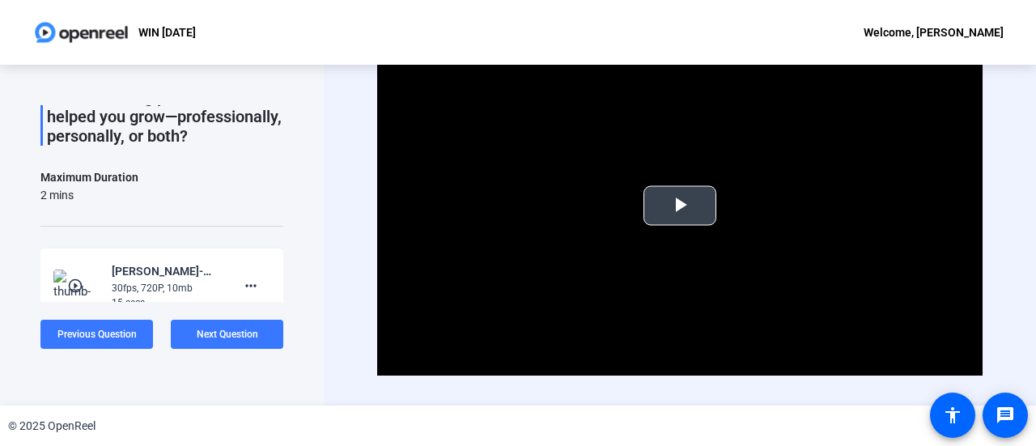
click at [680, 206] on span "Video Player" at bounding box center [680, 206] width 0 height 0
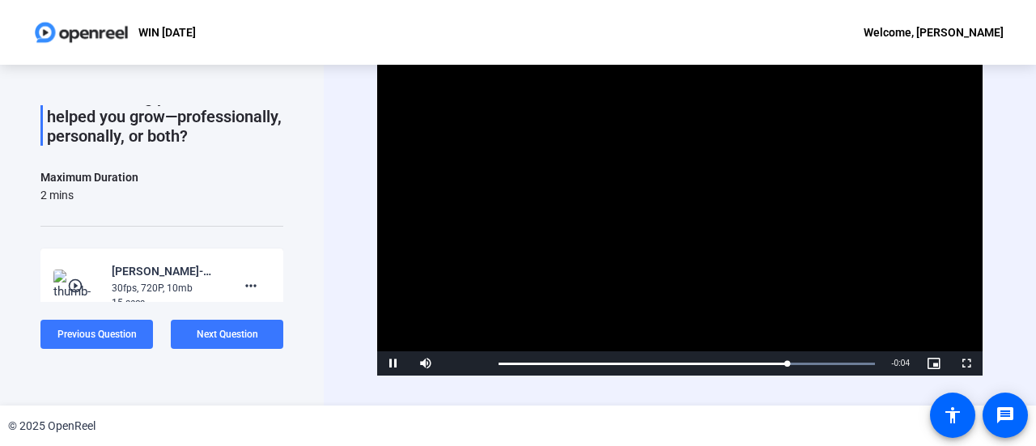
scroll to position [252, 0]
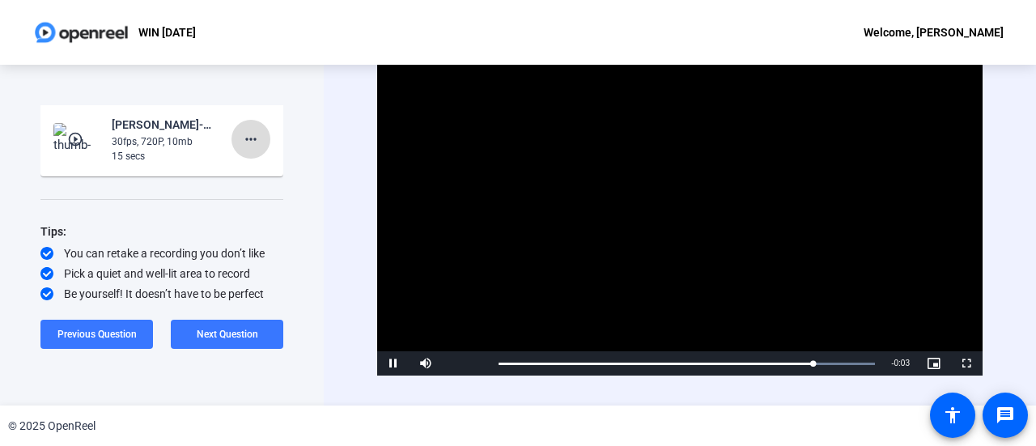
click at [244, 144] on mat-icon "more_horiz" at bounding box center [250, 139] width 19 height 19
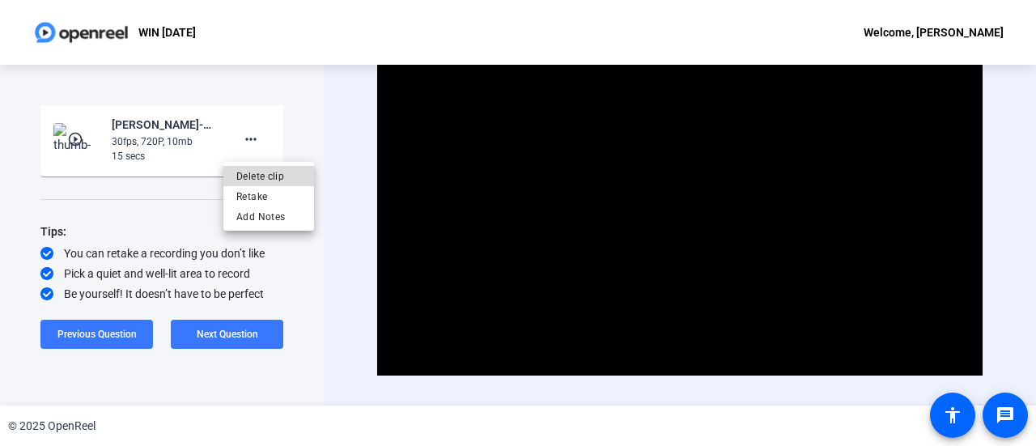
click at [262, 169] on span "Delete clip" at bounding box center [268, 176] width 65 height 19
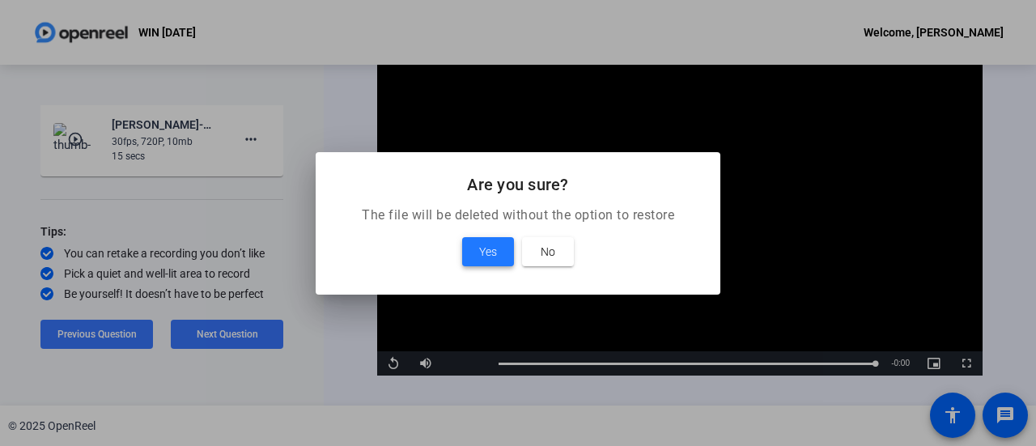
click at [487, 251] on span "Yes" at bounding box center [488, 251] width 18 height 19
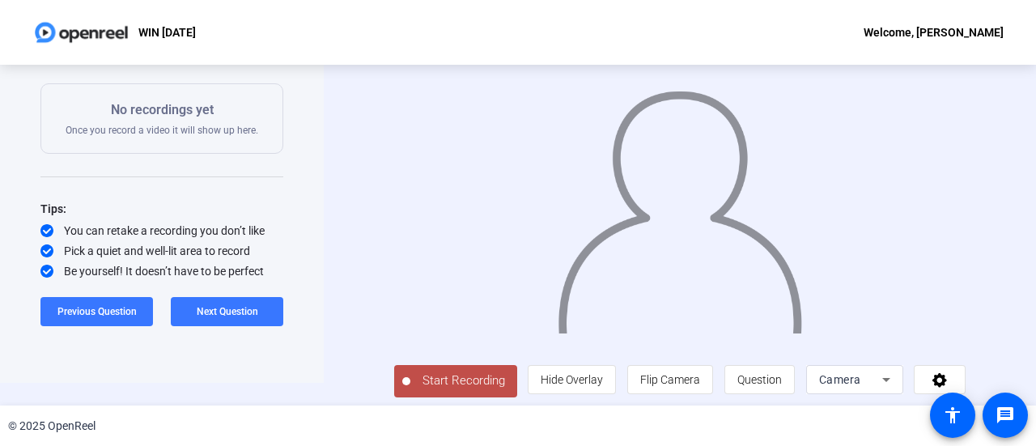
scroll to position [36, 0]
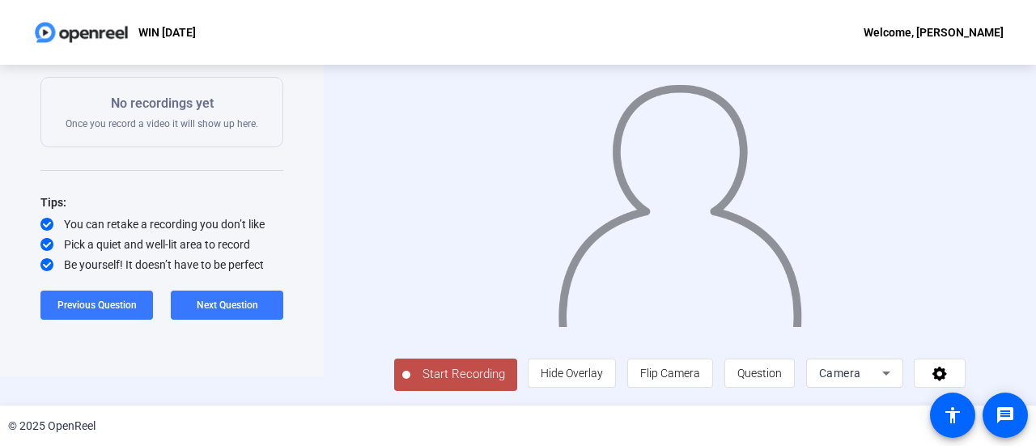
click at [462, 376] on span "Start Recording" at bounding box center [464, 374] width 107 height 19
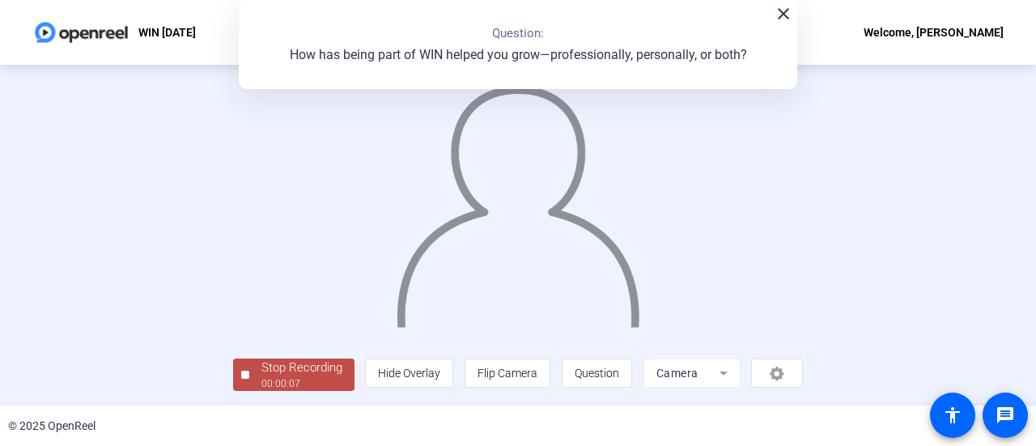
scroll to position [113, 0]
click at [262, 378] on div "00:00:08" at bounding box center [302, 383] width 81 height 15
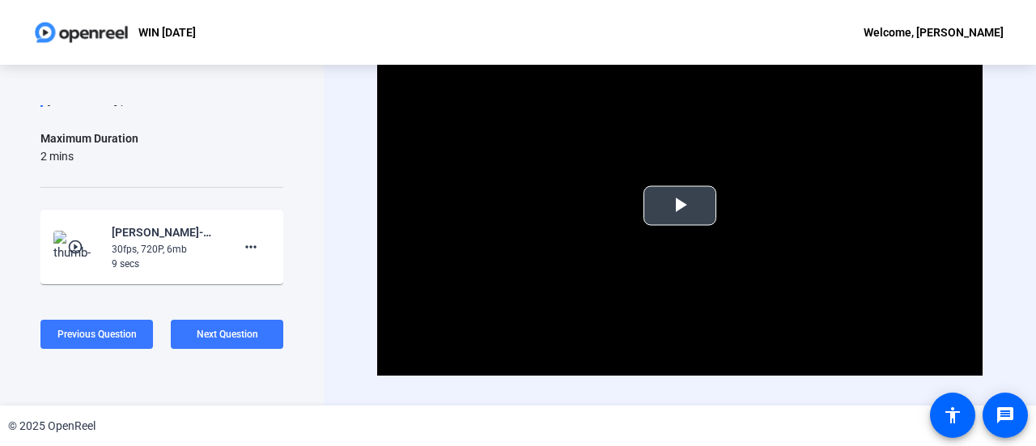
click at [680, 206] on span "Video Player" at bounding box center [680, 206] width 0 height 0
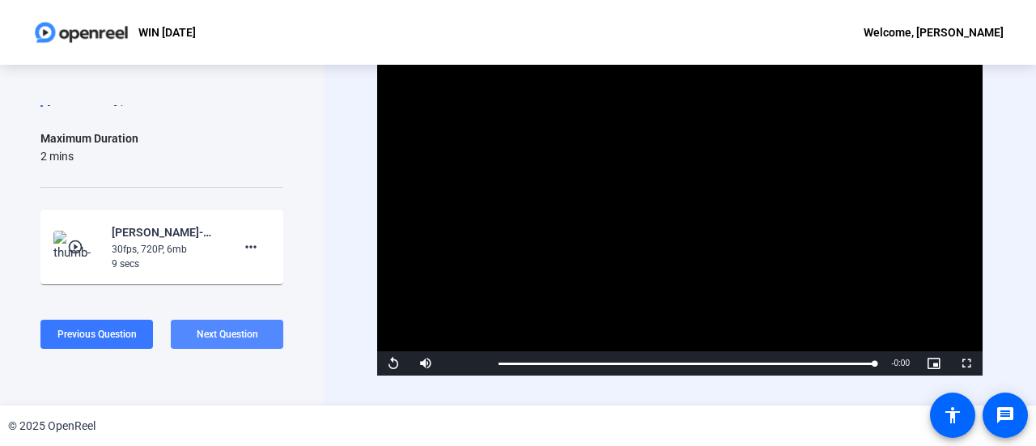
click at [246, 336] on span "Next Question" at bounding box center [228, 334] width 62 height 11
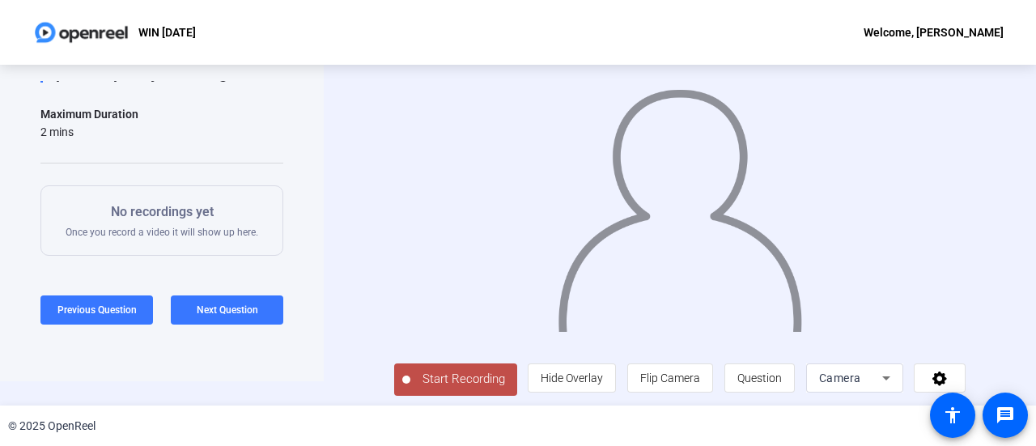
scroll to position [36, 0]
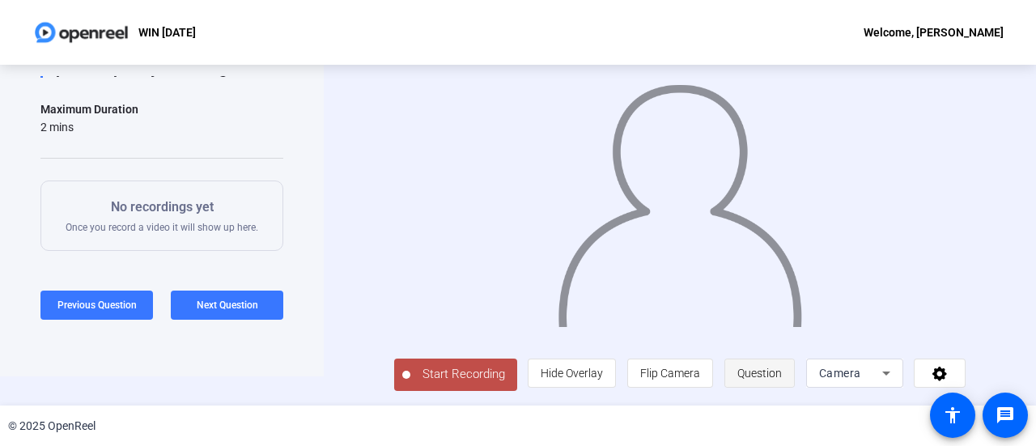
click at [751, 372] on span "Question" at bounding box center [760, 373] width 45 height 13
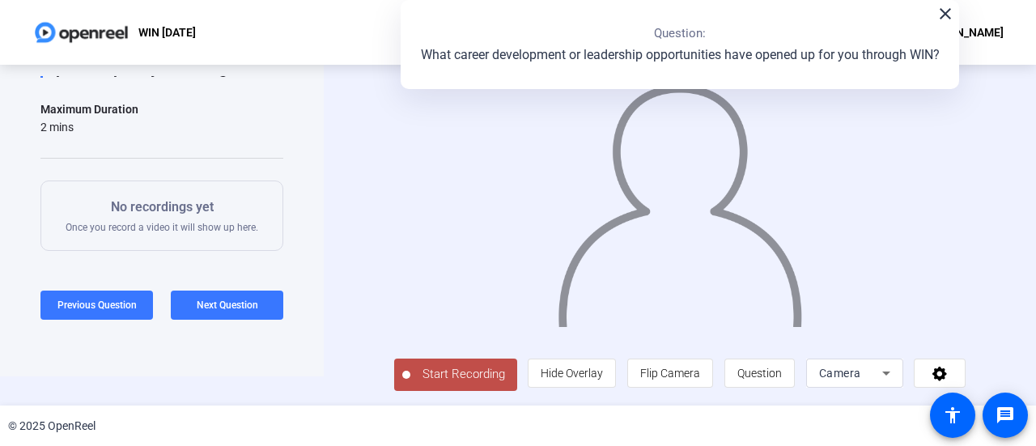
click at [441, 381] on span "Start Recording" at bounding box center [464, 374] width 107 height 19
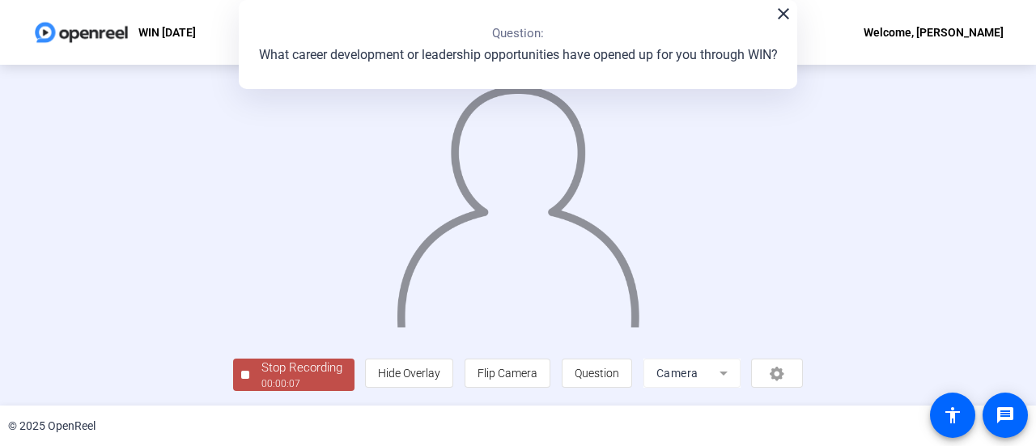
scroll to position [113, 0]
click at [262, 375] on div "Stop Recording" at bounding box center [302, 368] width 81 height 19
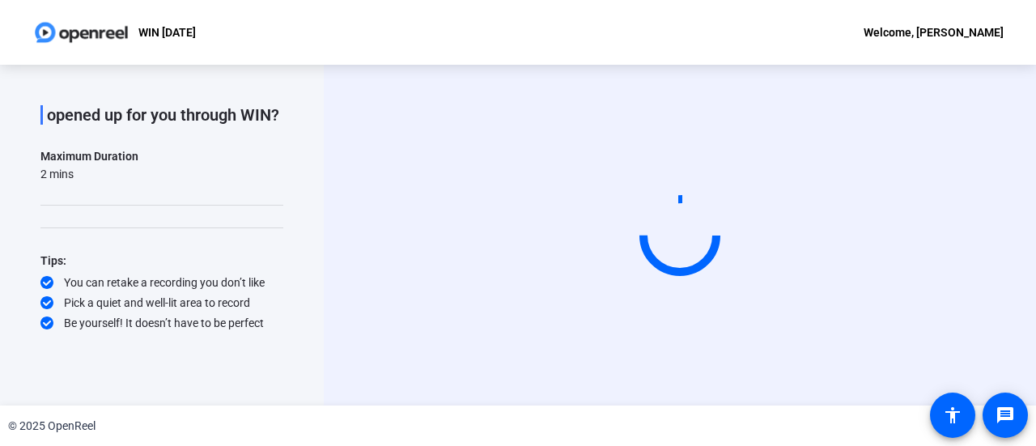
scroll to position [0, 0]
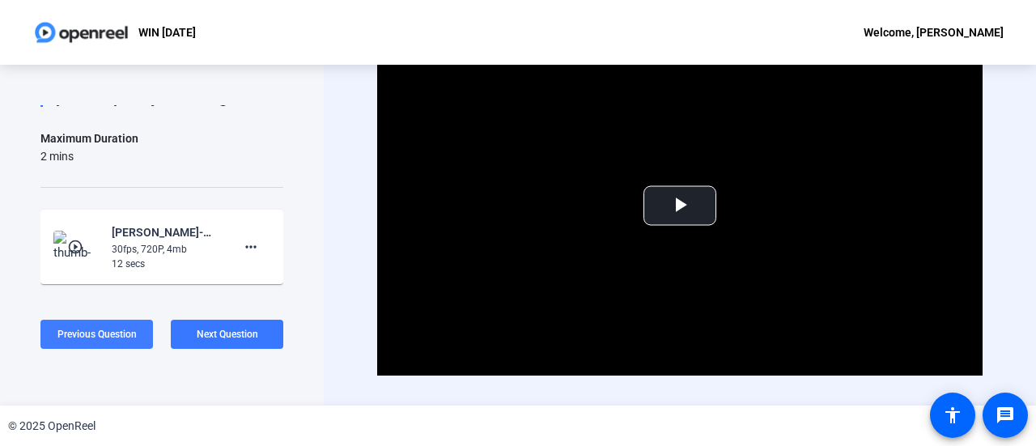
click at [246, 336] on span "Next Question" at bounding box center [228, 334] width 62 height 11
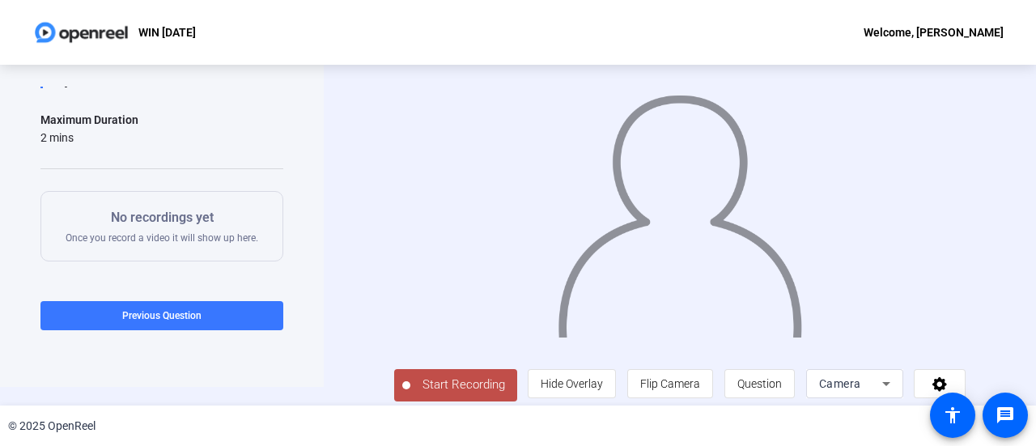
scroll to position [36, 0]
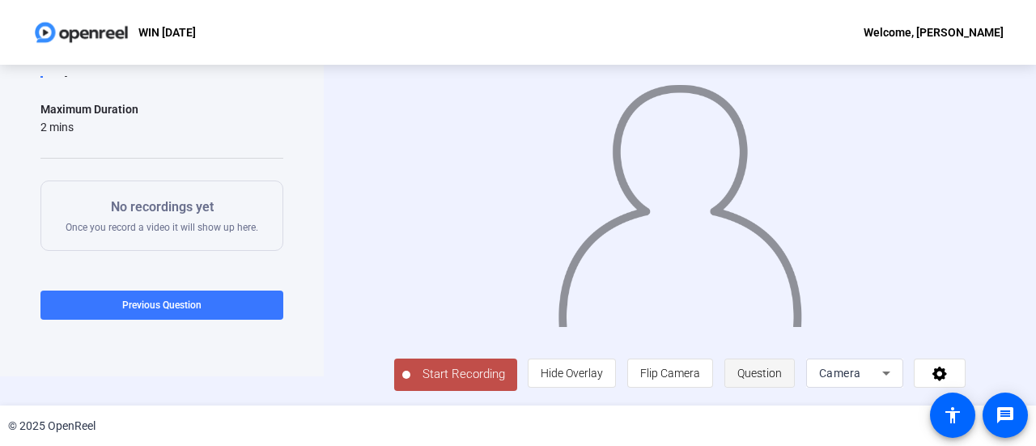
click at [768, 376] on span "Question" at bounding box center [760, 373] width 45 height 13
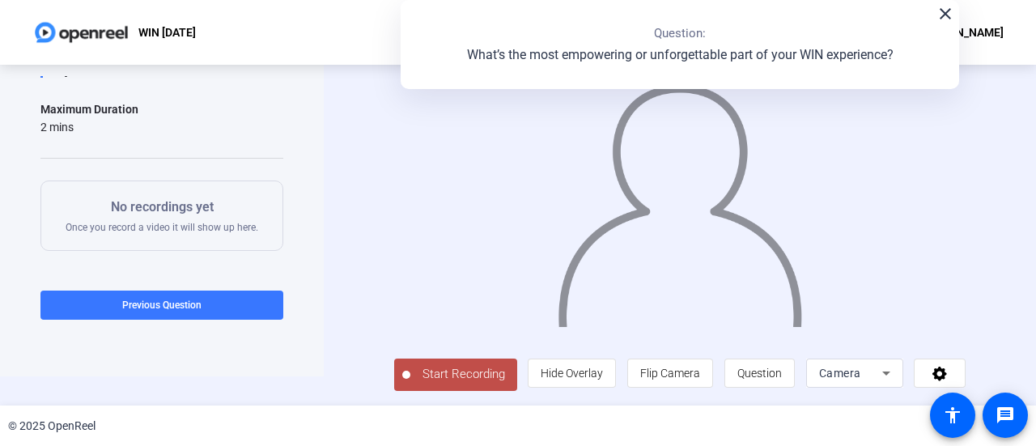
click at [426, 375] on span "Start Recording" at bounding box center [464, 374] width 107 height 19
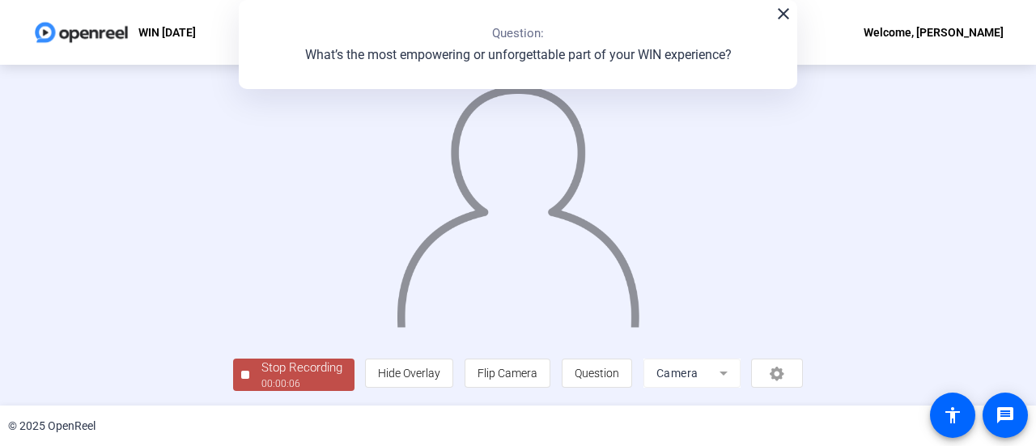
scroll to position [113, 0]
click at [262, 364] on div "Stop Recording" at bounding box center [302, 368] width 81 height 19
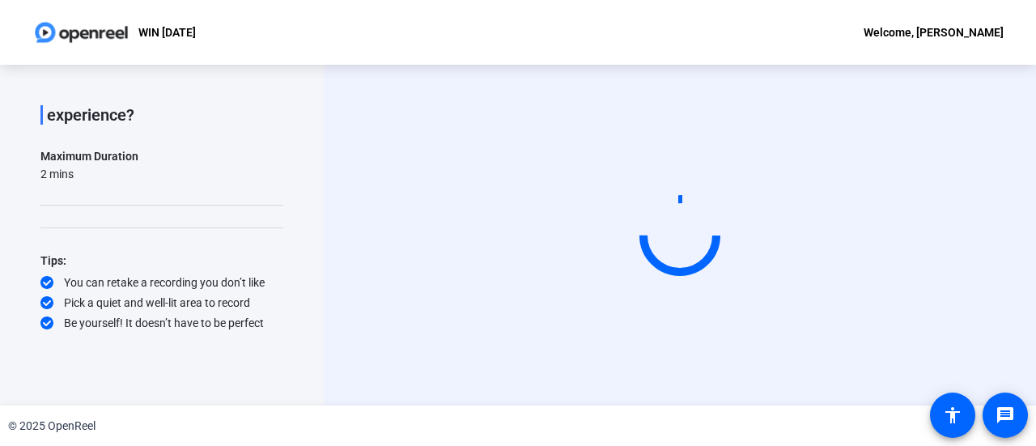
scroll to position [0, 0]
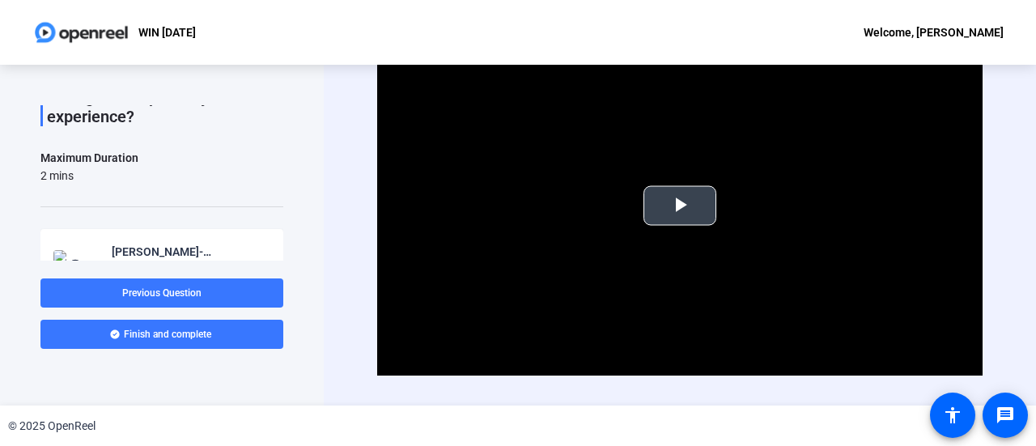
click at [680, 206] on span "Video Player" at bounding box center [680, 206] width 0 height 0
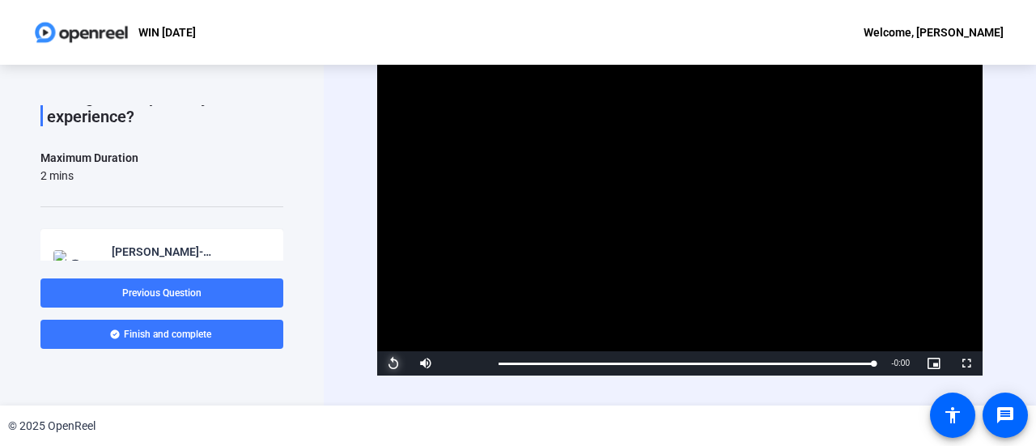
click at [393, 364] on span "Video Player" at bounding box center [393, 364] width 32 height 0
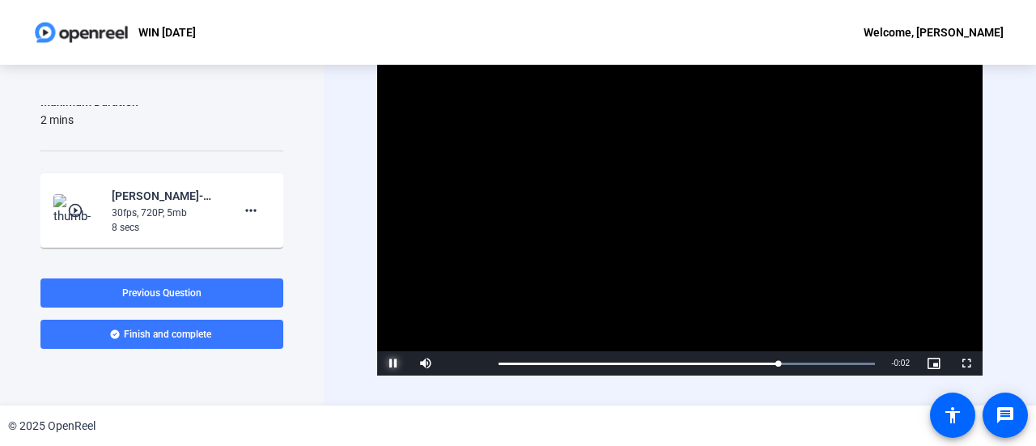
scroll to position [190, 0]
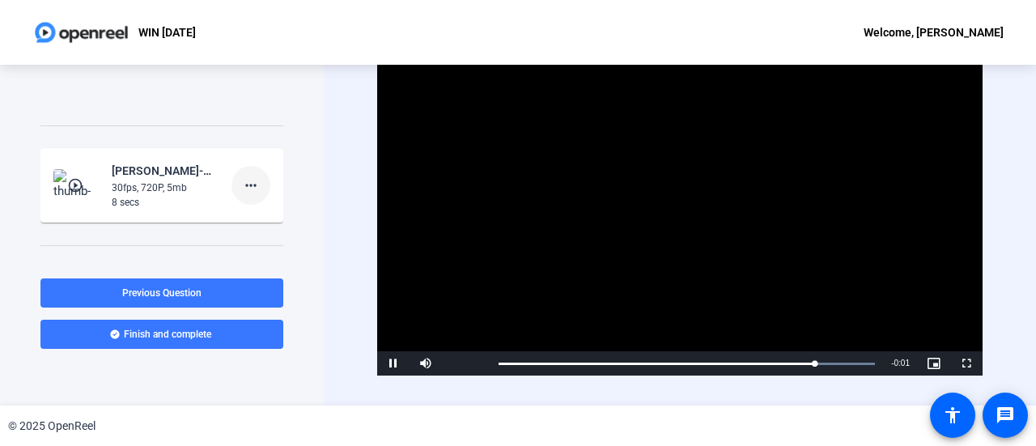
click at [249, 195] on span at bounding box center [251, 185] width 39 height 39
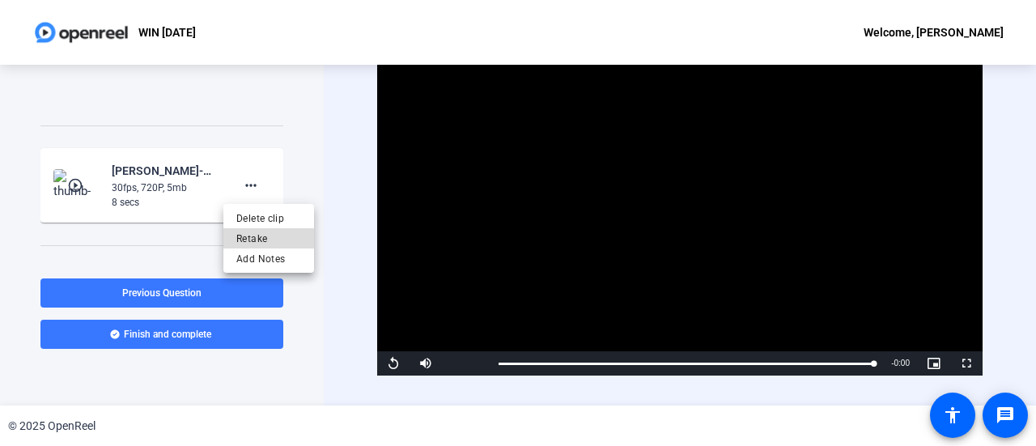
click at [259, 240] on span "Retake" at bounding box center [268, 238] width 65 height 19
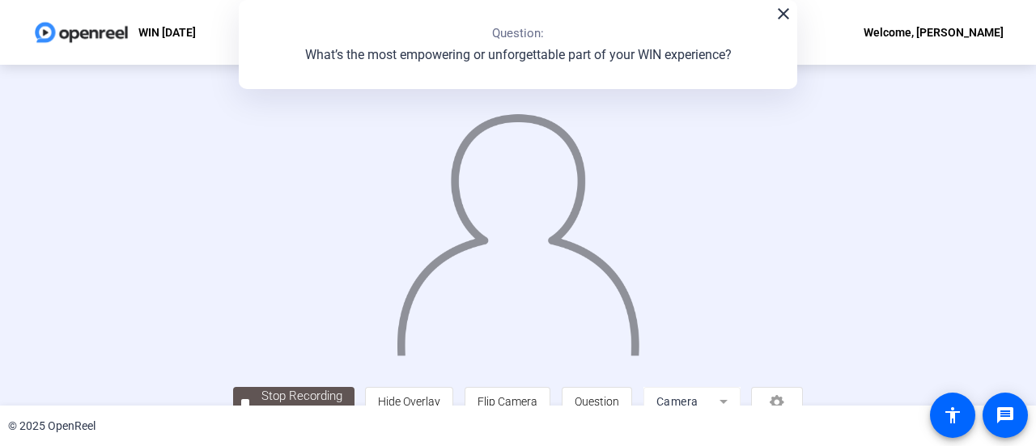
scroll to position [113, 0]
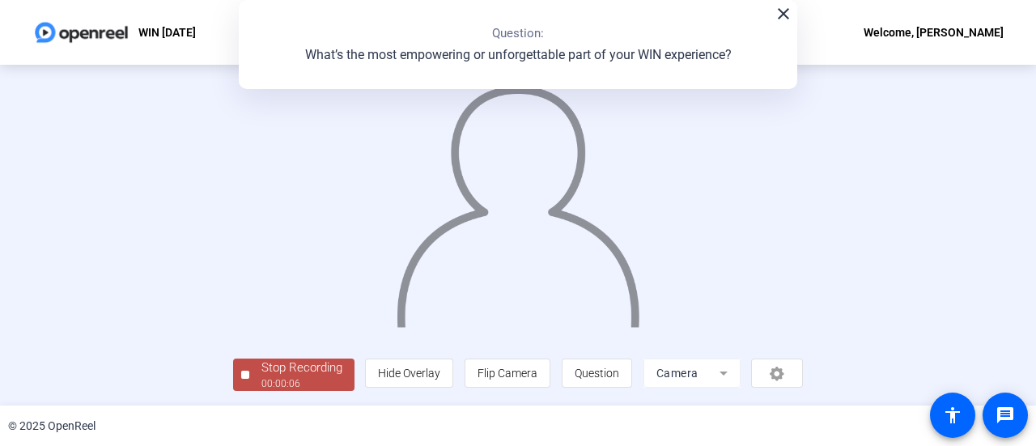
click at [262, 378] on div "00:00:06" at bounding box center [302, 383] width 81 height 15
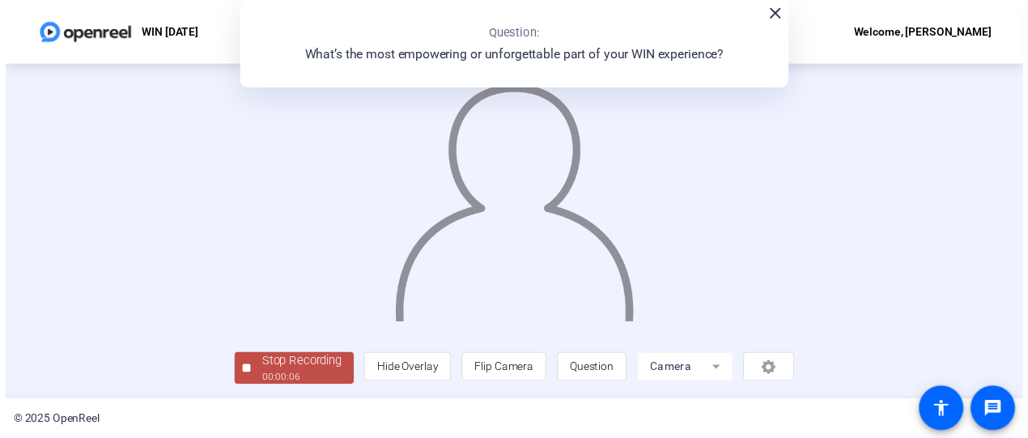
scroll to position [0, 0]
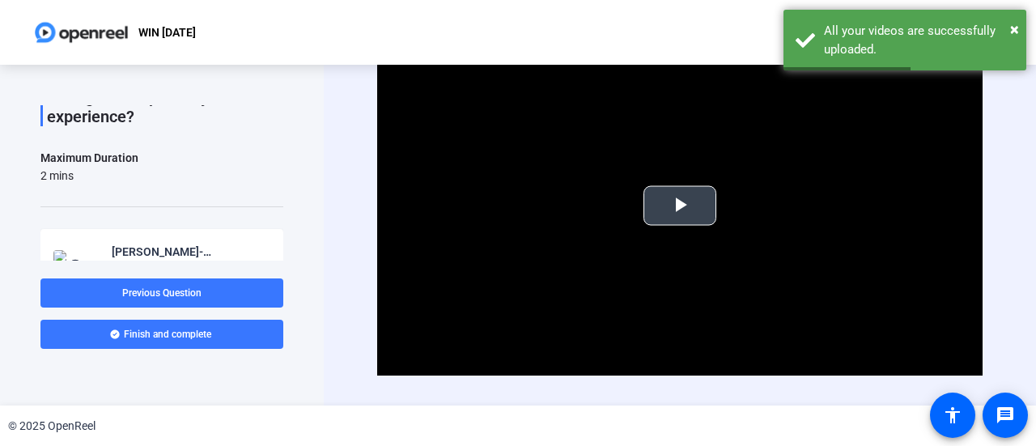
click at [680, 206] on span "Video Player" at bounding box center [680, 206] width 0 height 0
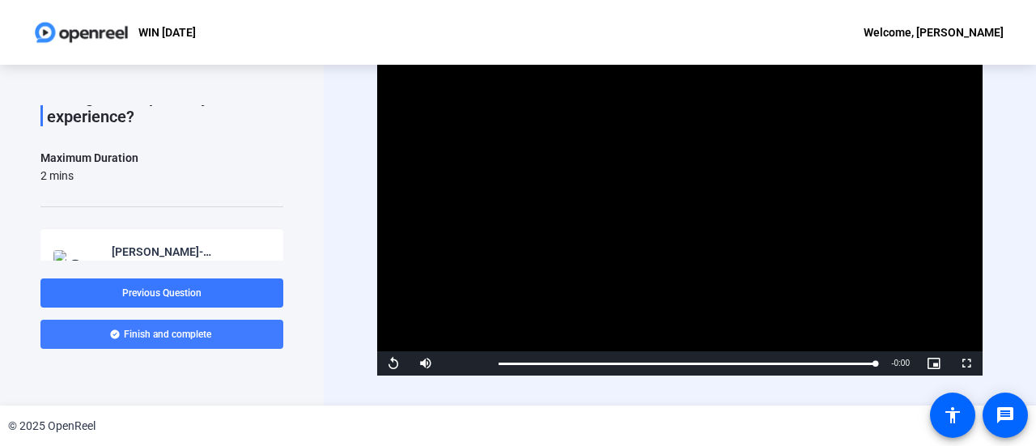
click at [191, 339] on span "Finish and complete" at bounding box center [167, 334] width 87 height 13
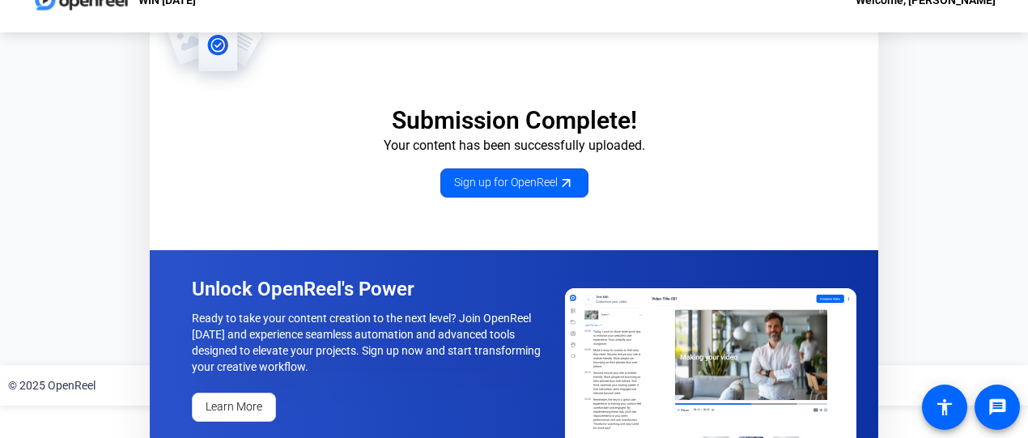
scroll to position [51, 0]
